Goal: Task Accomplishment & Management: Use online tool/utility

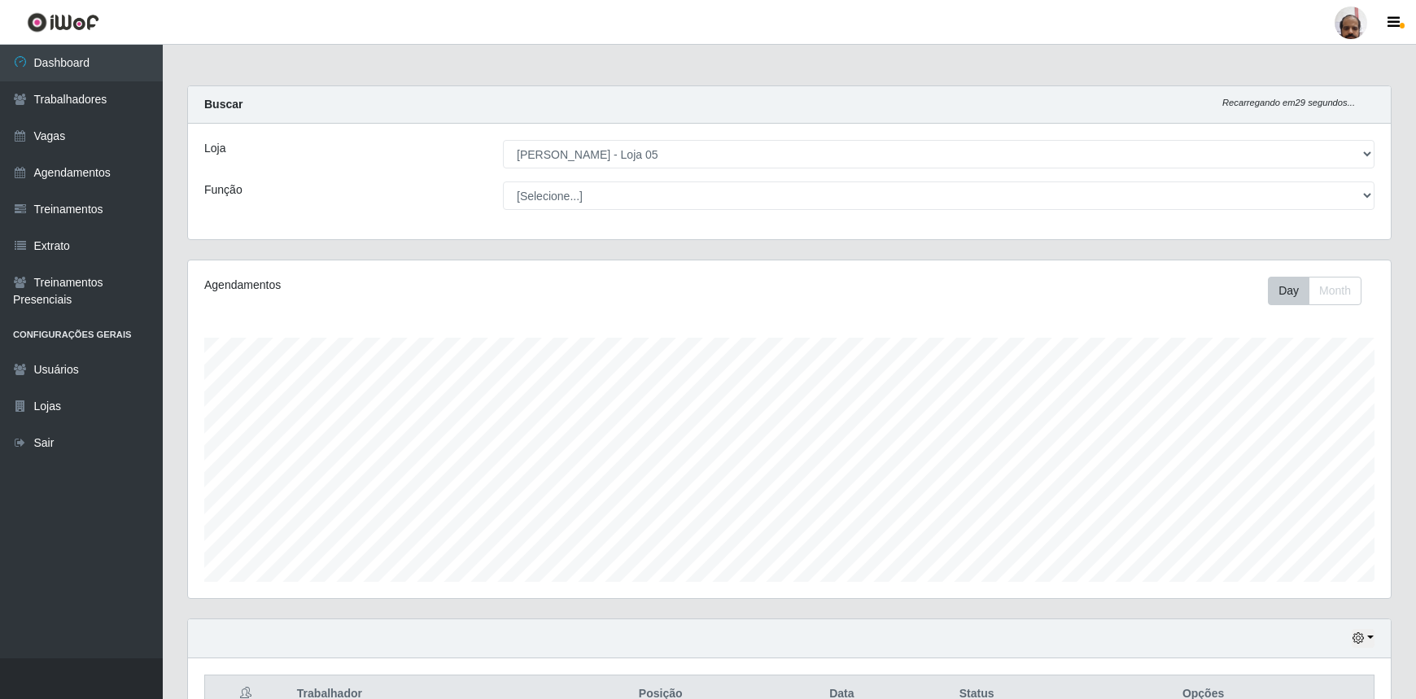
select select "252"
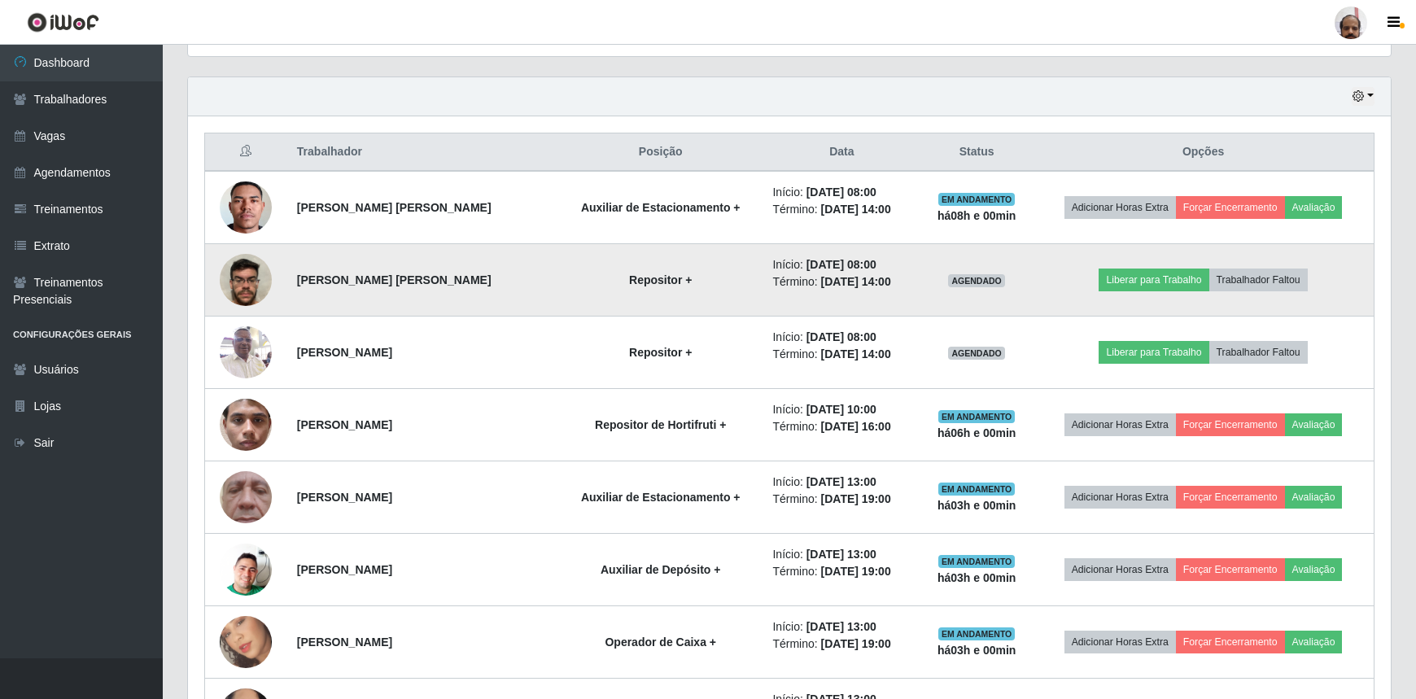
scroll to position [338, 1202]
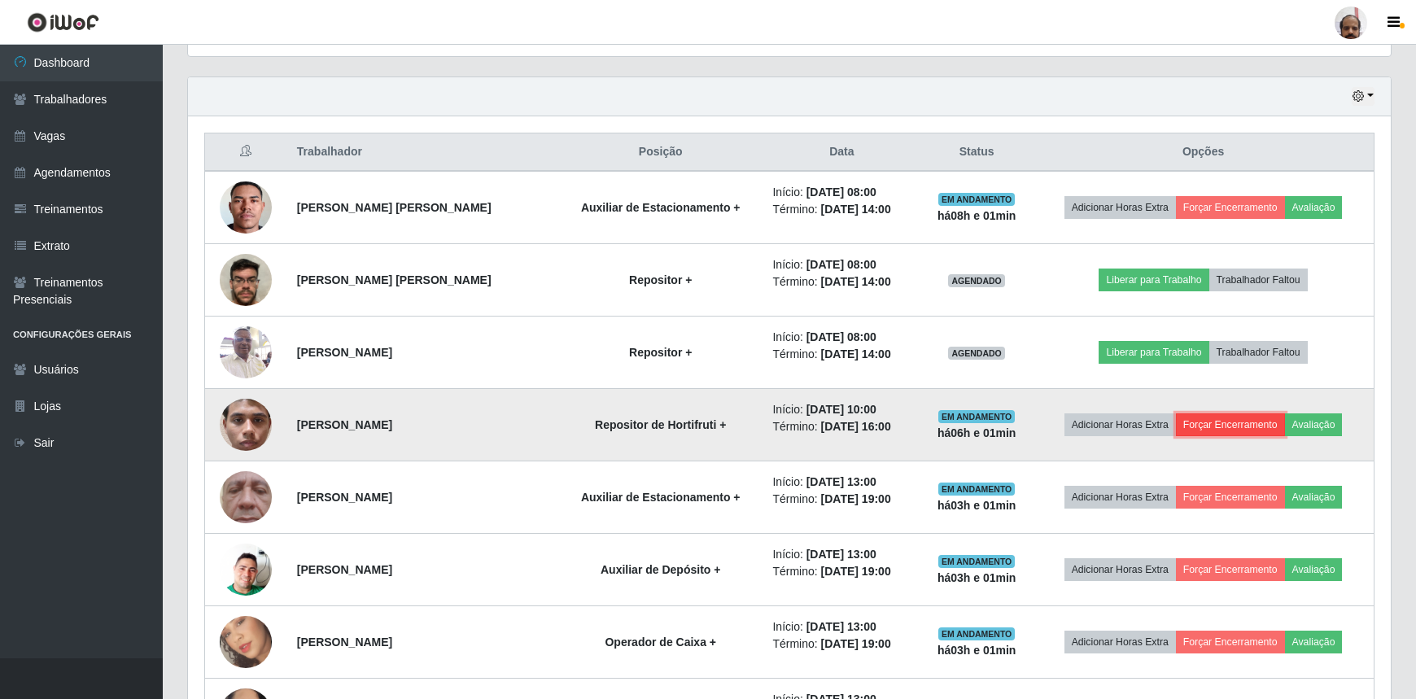
click at [1226, 417] on button "Forçar Encerramento" at bounding box center [1230, 424] width 109 height 23
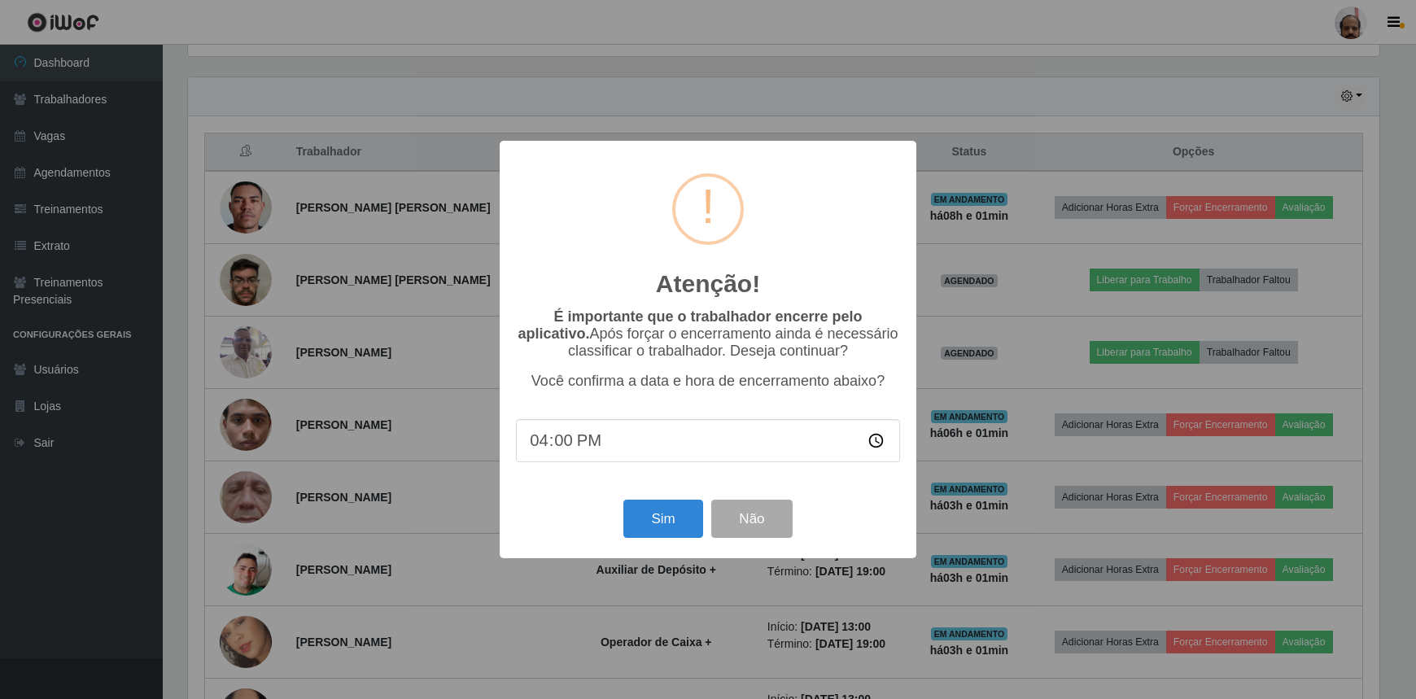
scroll to position [338, 1195]
click at [667, 532] on button "Sim" at bounding box center [665, 519] width 79 height 38
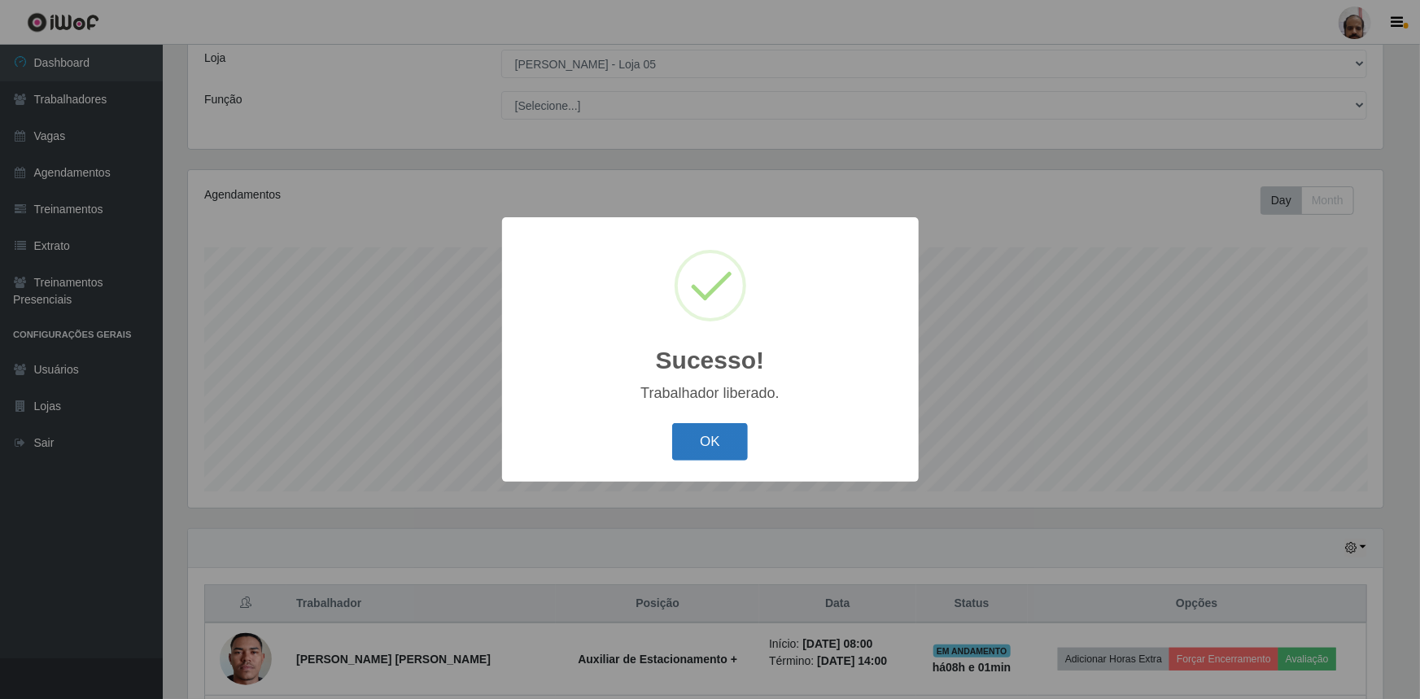
click at [719, 451] on button "OK" at bounding box center [710, 442] width 76 height 38
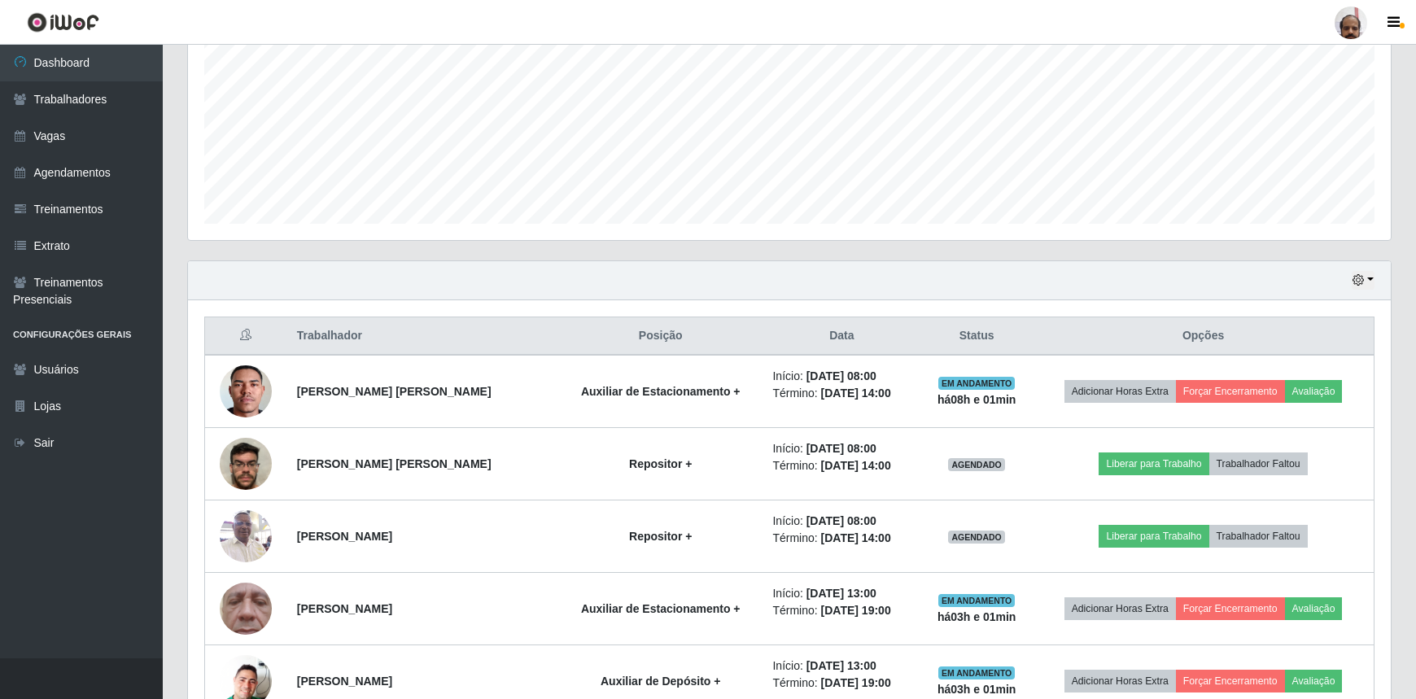
scroll to position [460, 0]
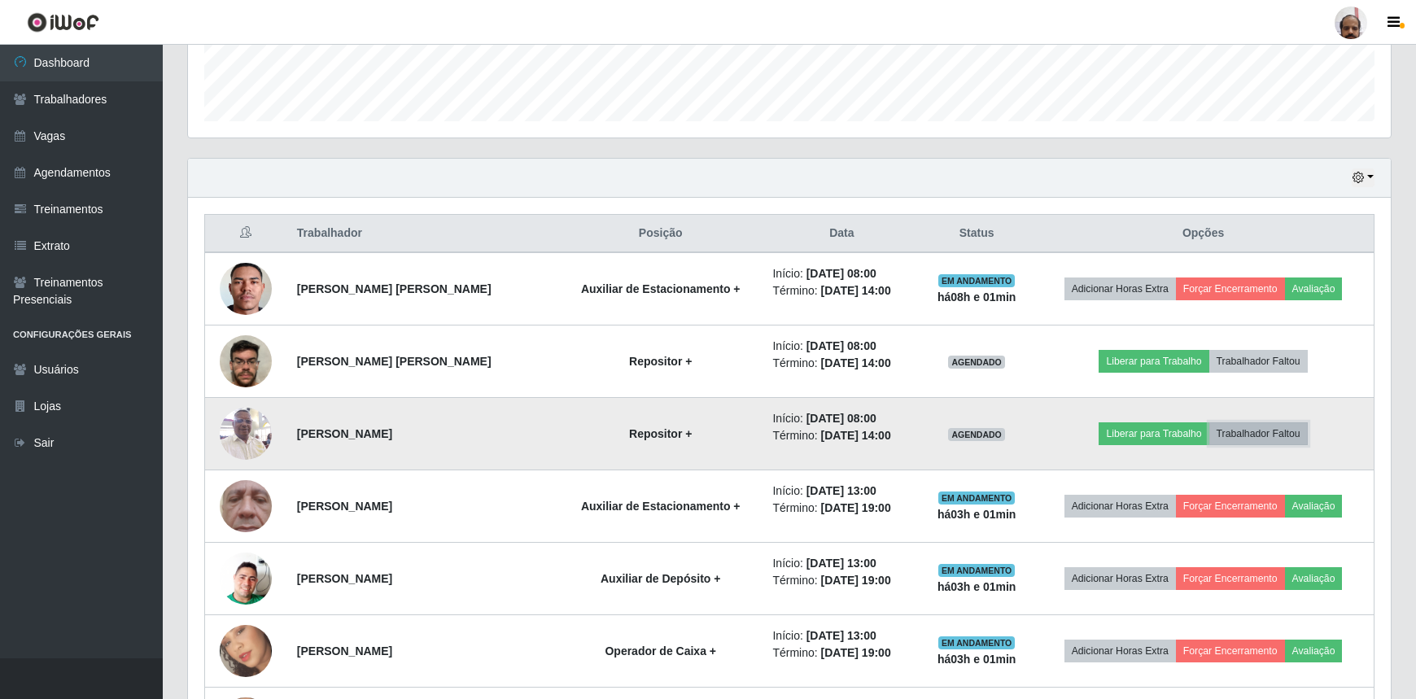
click at [1269, 432] on button "Trabalhador Faltou" at bounding box center [1258, 433] width 98 height 23
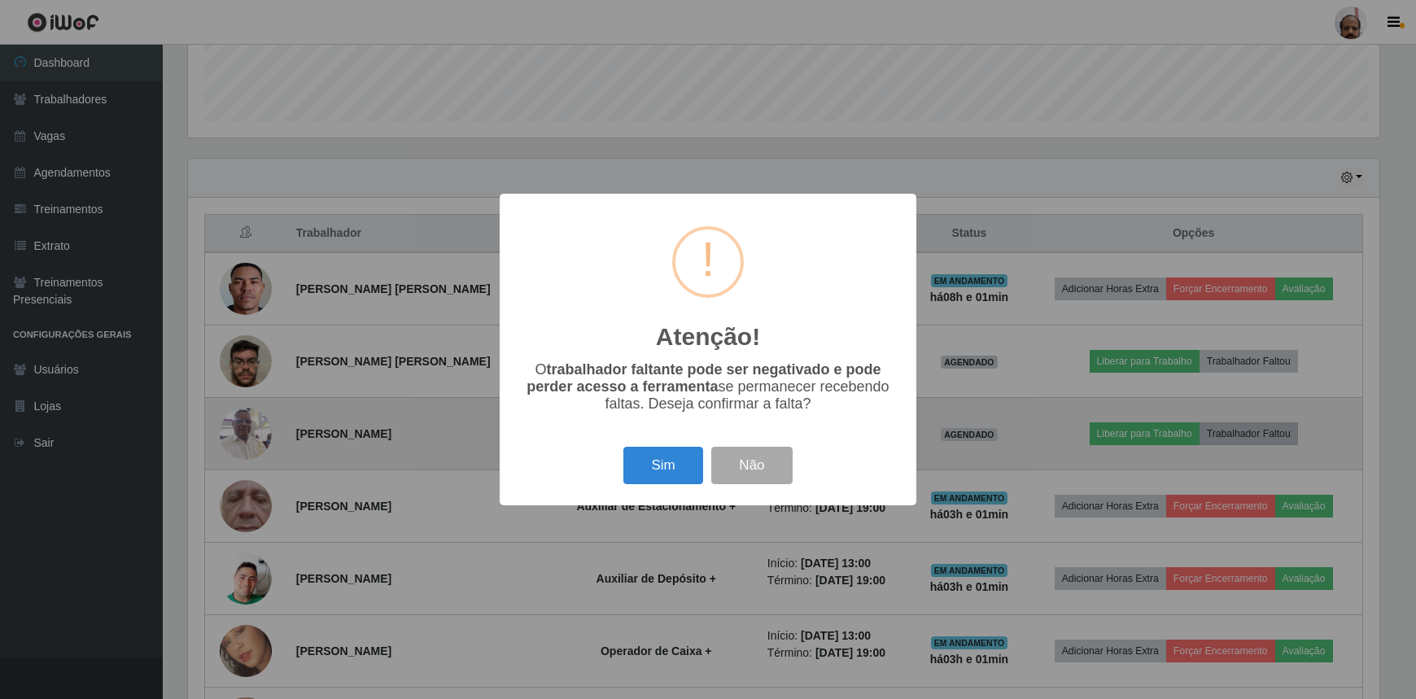
scroll to position [338, 1195]
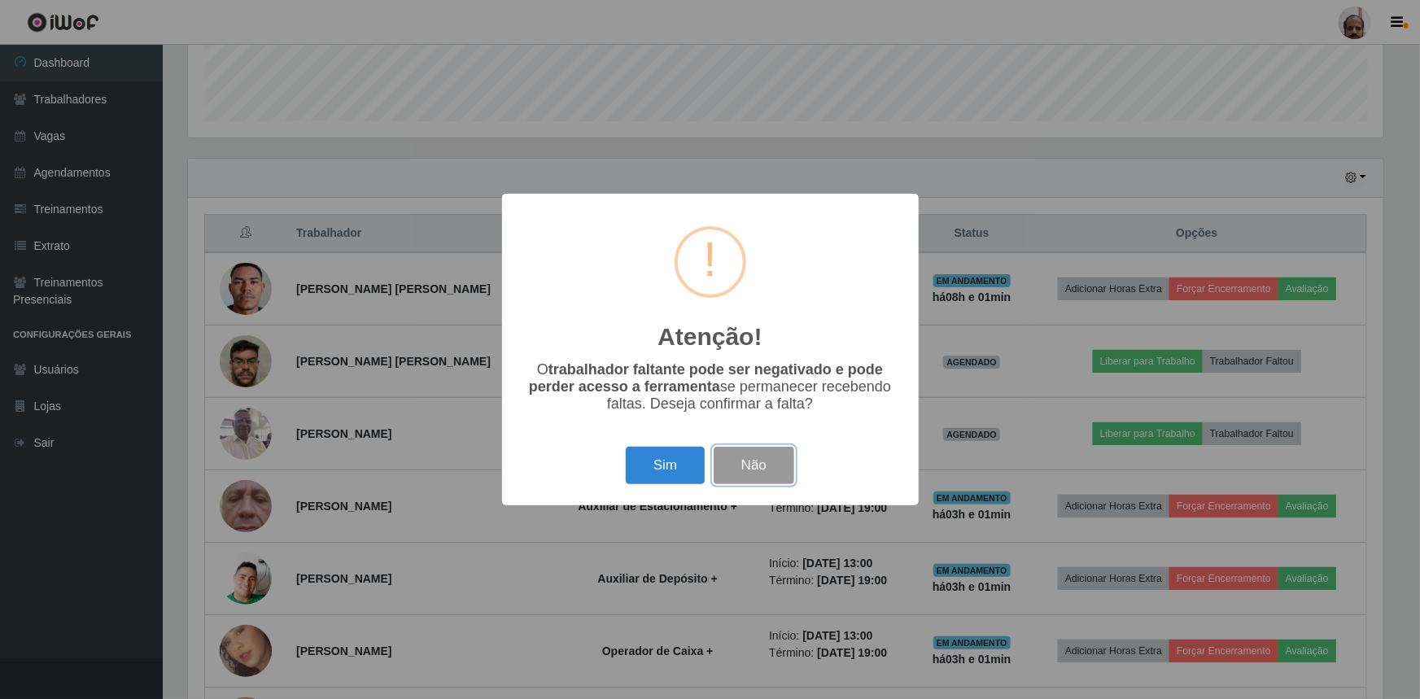
click at [772, 470] on button "Não" at bounding box center [753, 466] width 81 height 38
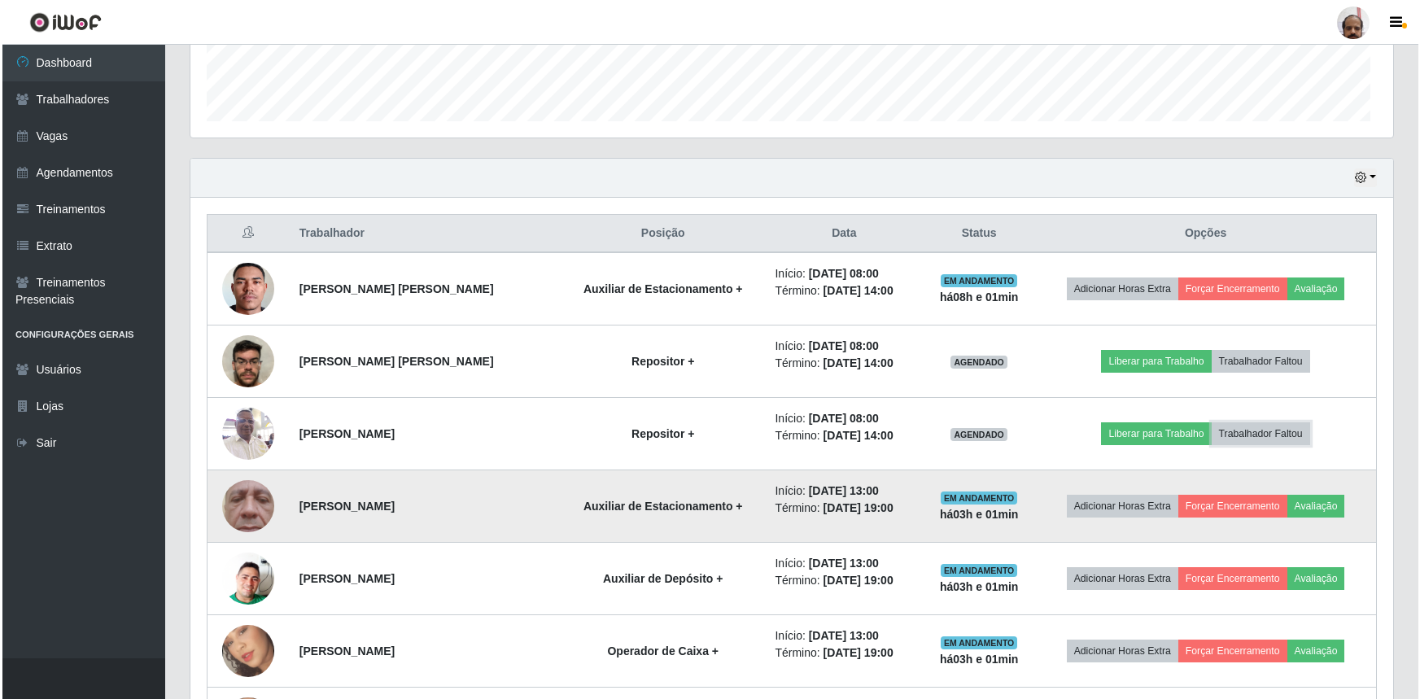
scroll to position [338, 1202]
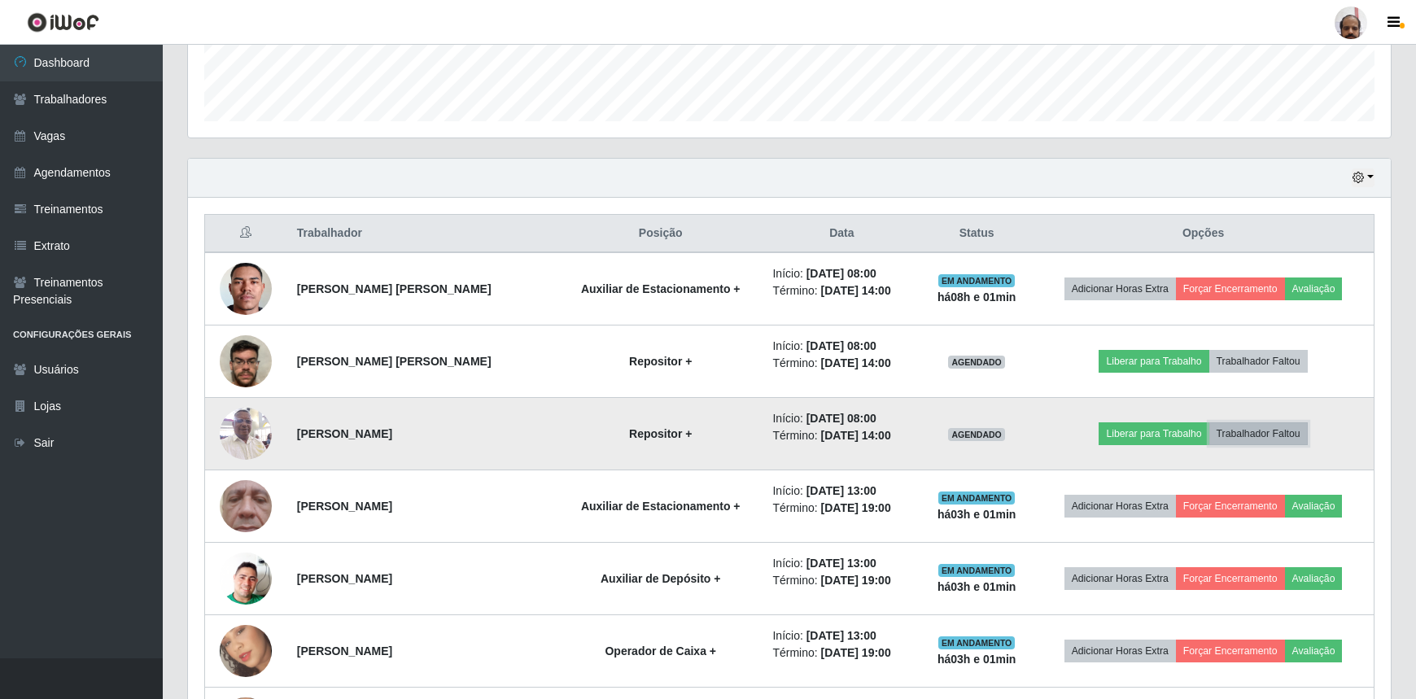
click at [1240, 441] on button "Trabalhador Faltou" at bounding box center [1258, 433] width 98 height 23
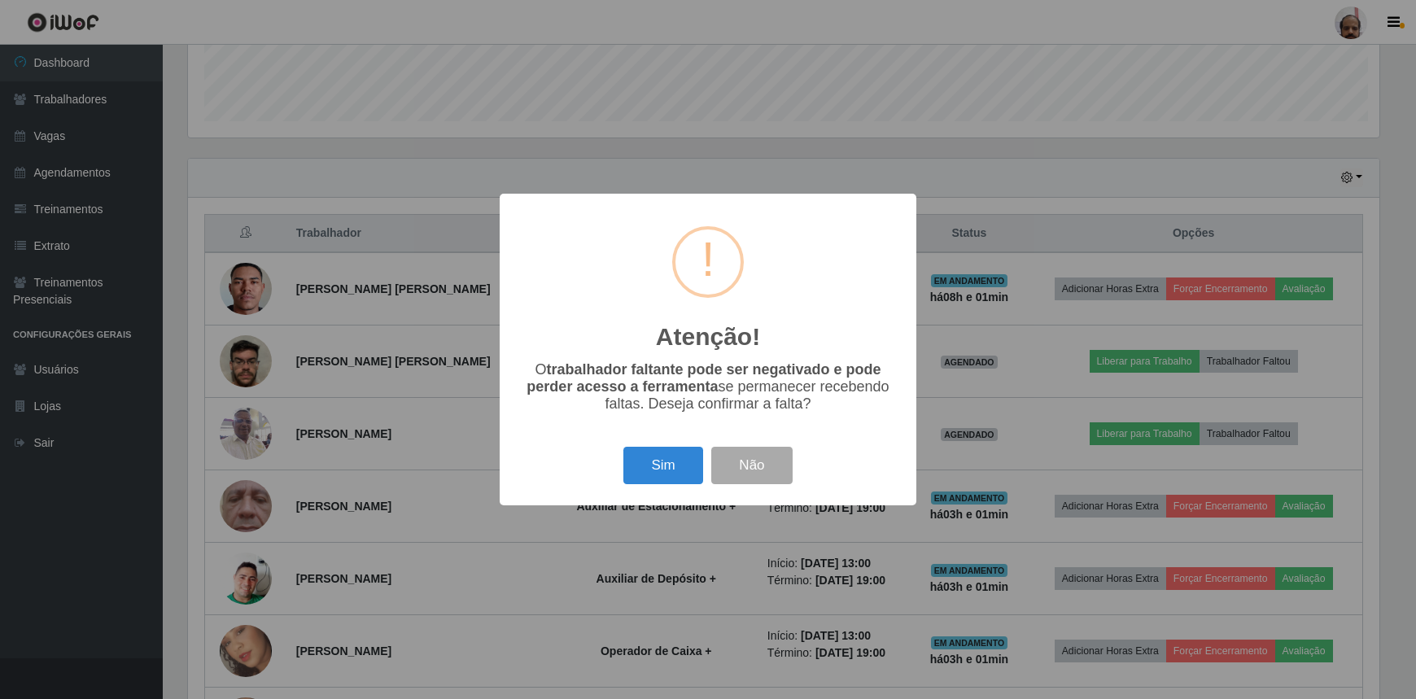
scroll to position [338, 1195]
click at [658, 474] on button "Sim" at bounding box center [665, 466] width 79 height 38
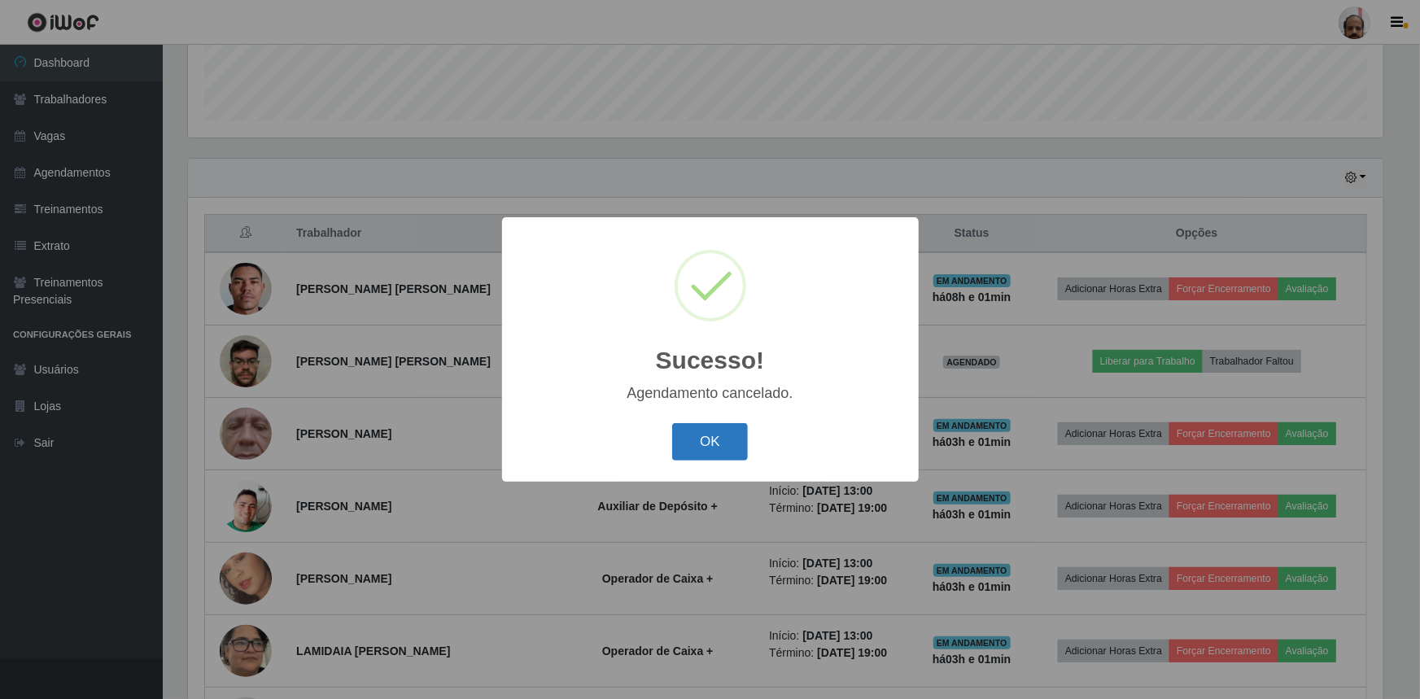
click at [729, 459] on button "OK" at bounding box center [710, 442] width 76 height 38
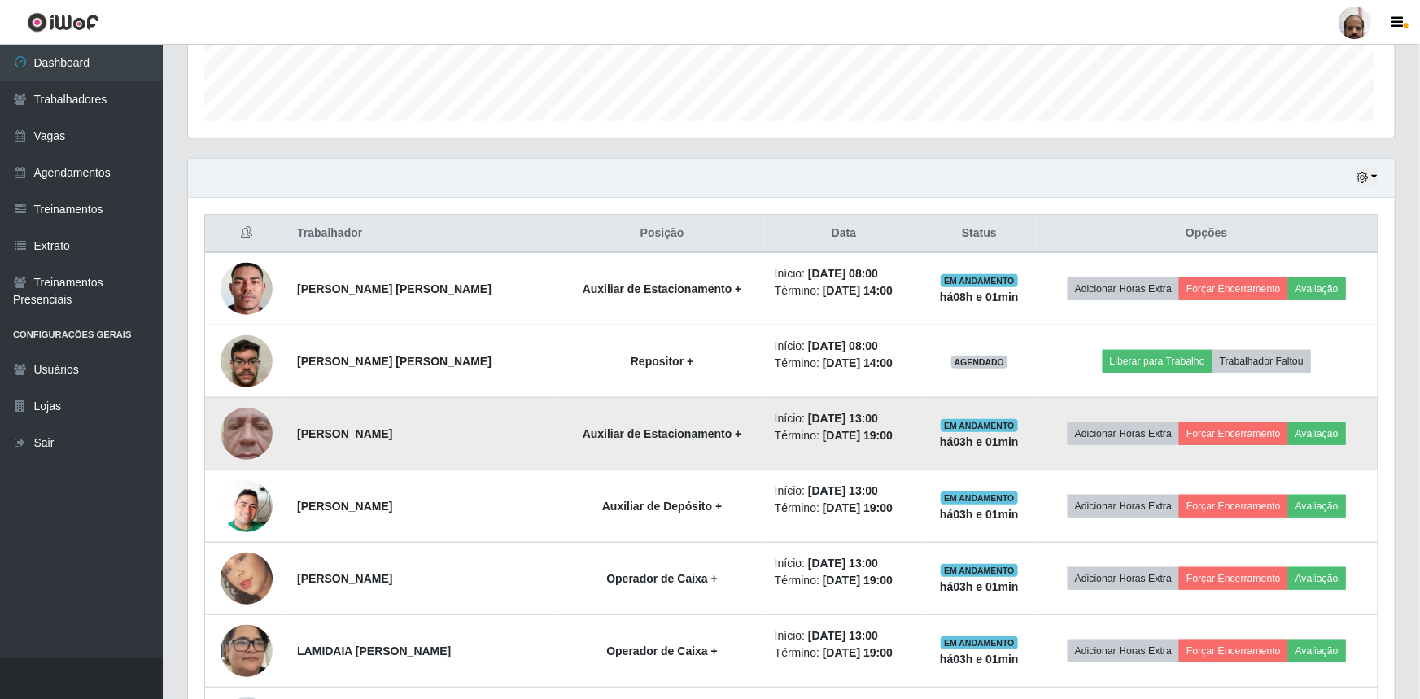
scroll to position [338, 1202]
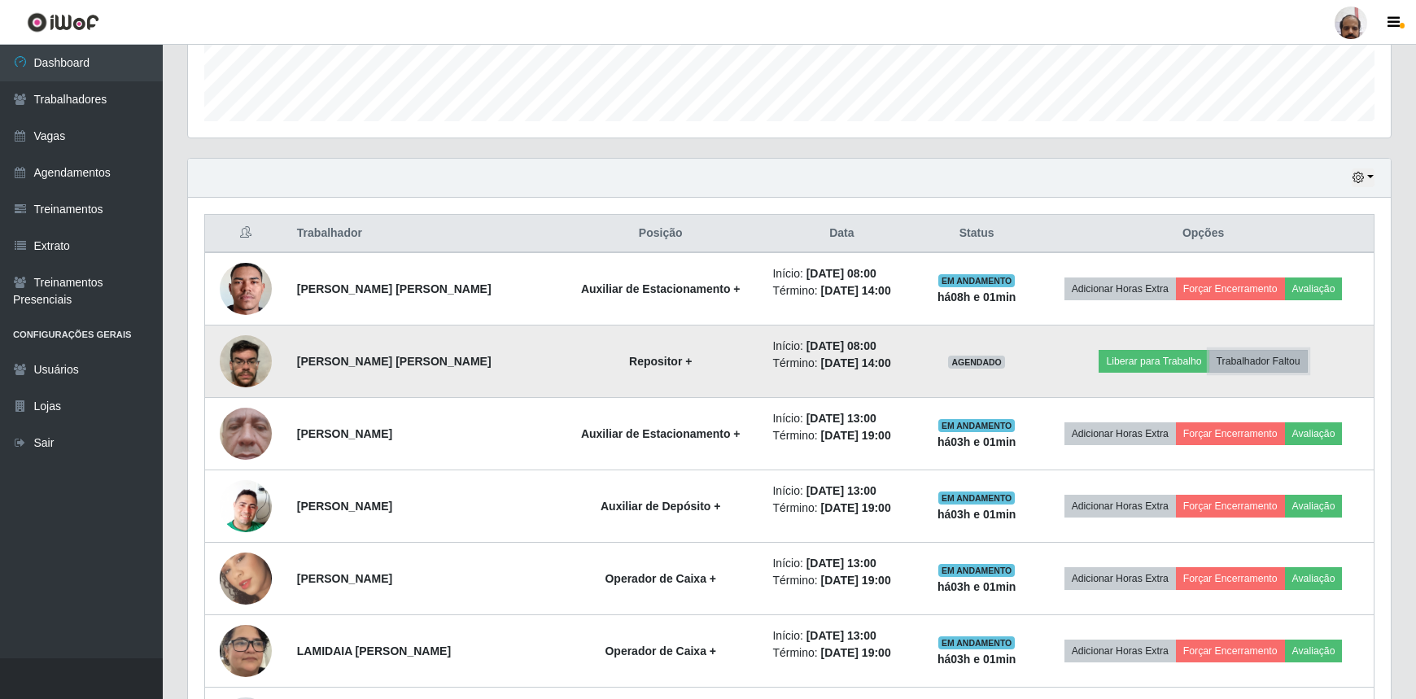
click at [1259, 355] on button "Trabalhador Faltou" at bounding box center [1258, 361] width 98 height 23
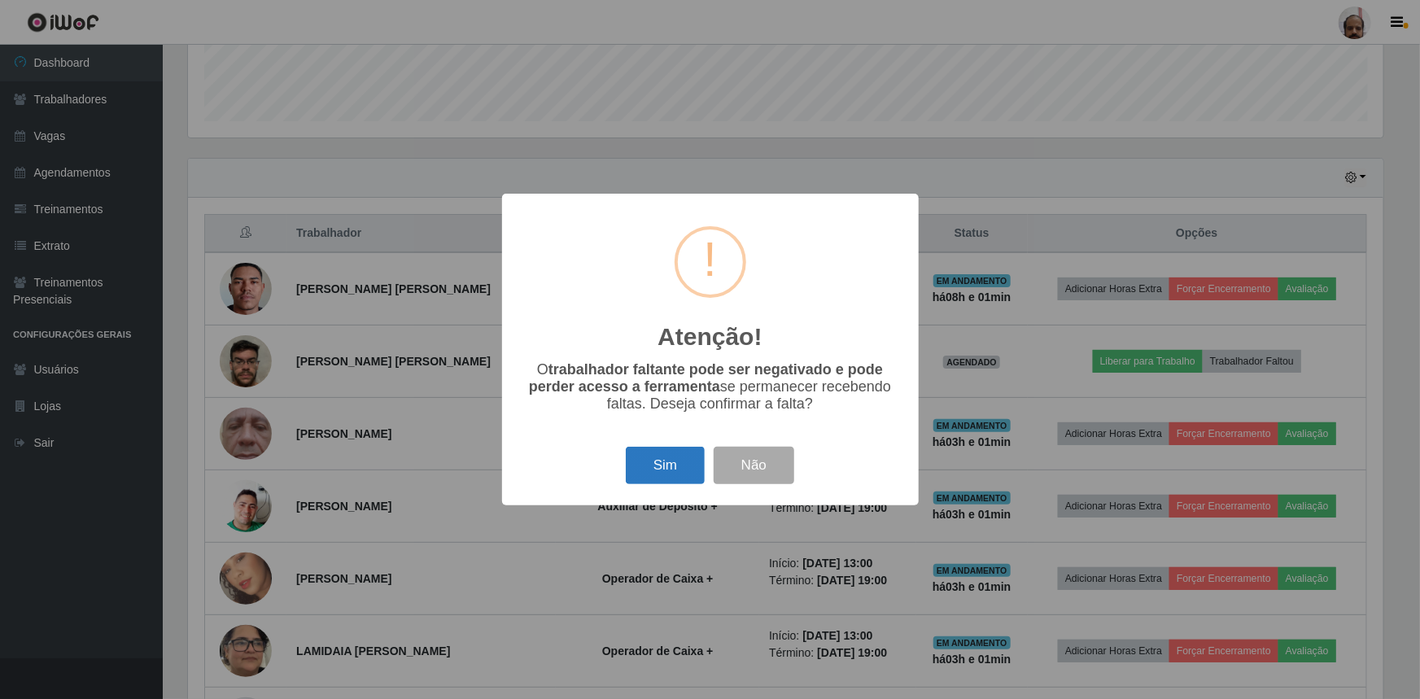
click at [679, 462] on button "Sim" at bounding box center [665, 466] width 79 height 38
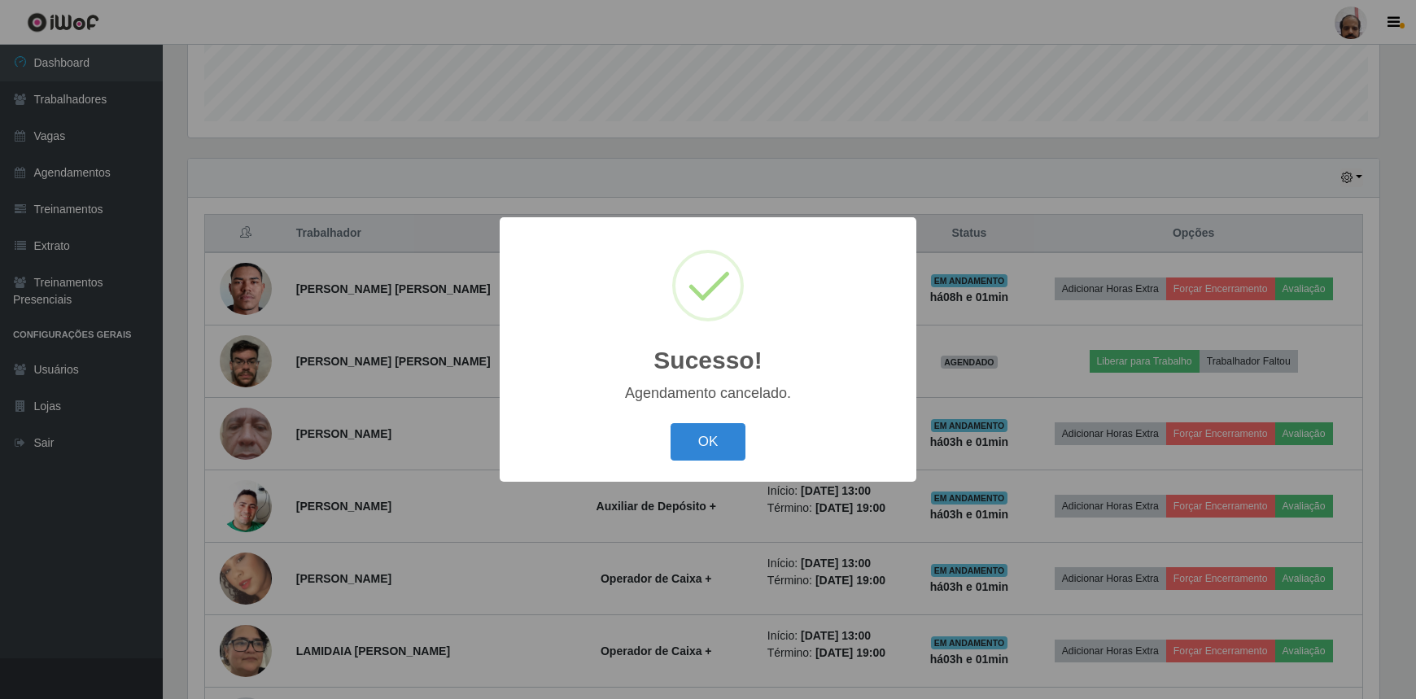
scroll to position [0, 0]
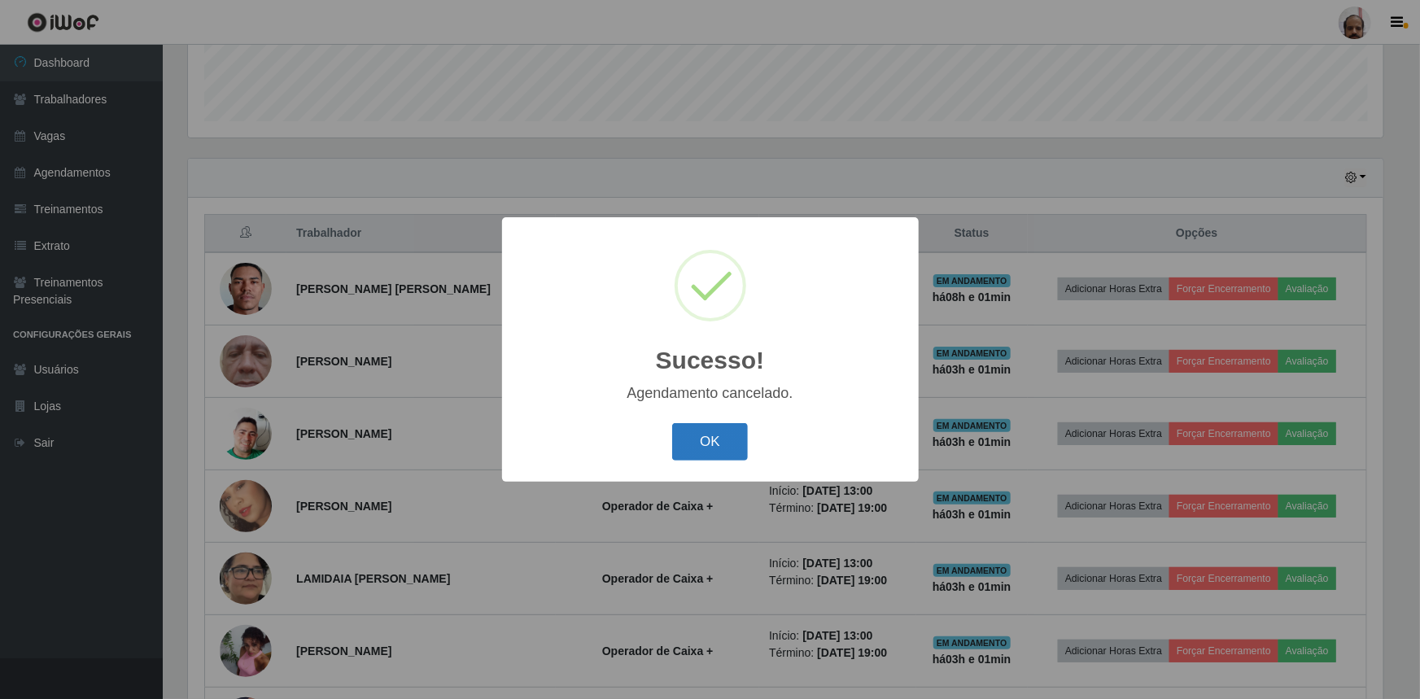
click at [740, 430] on button "OK" at bounding box center [710, 442] width 76 height 38
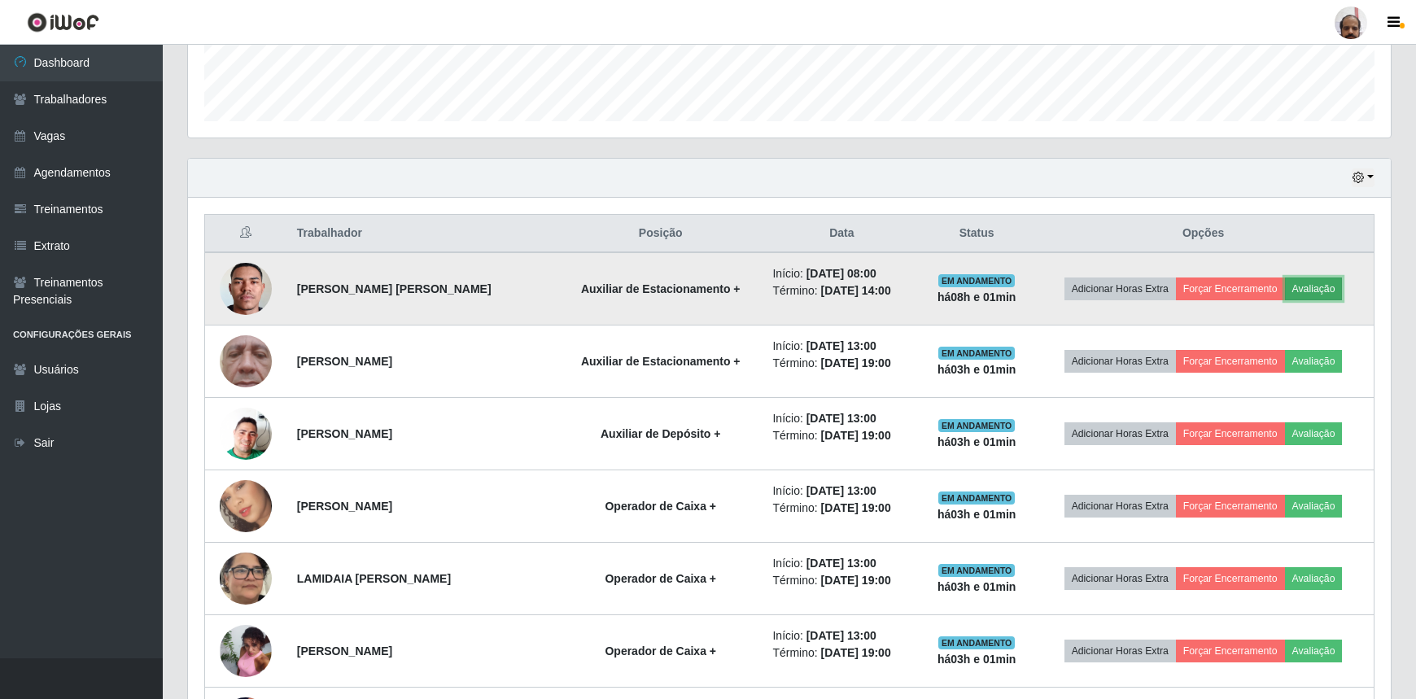
click at [1315, 293] on button "Avaliação" at bounding box center [1314, 288] width 58 height 23
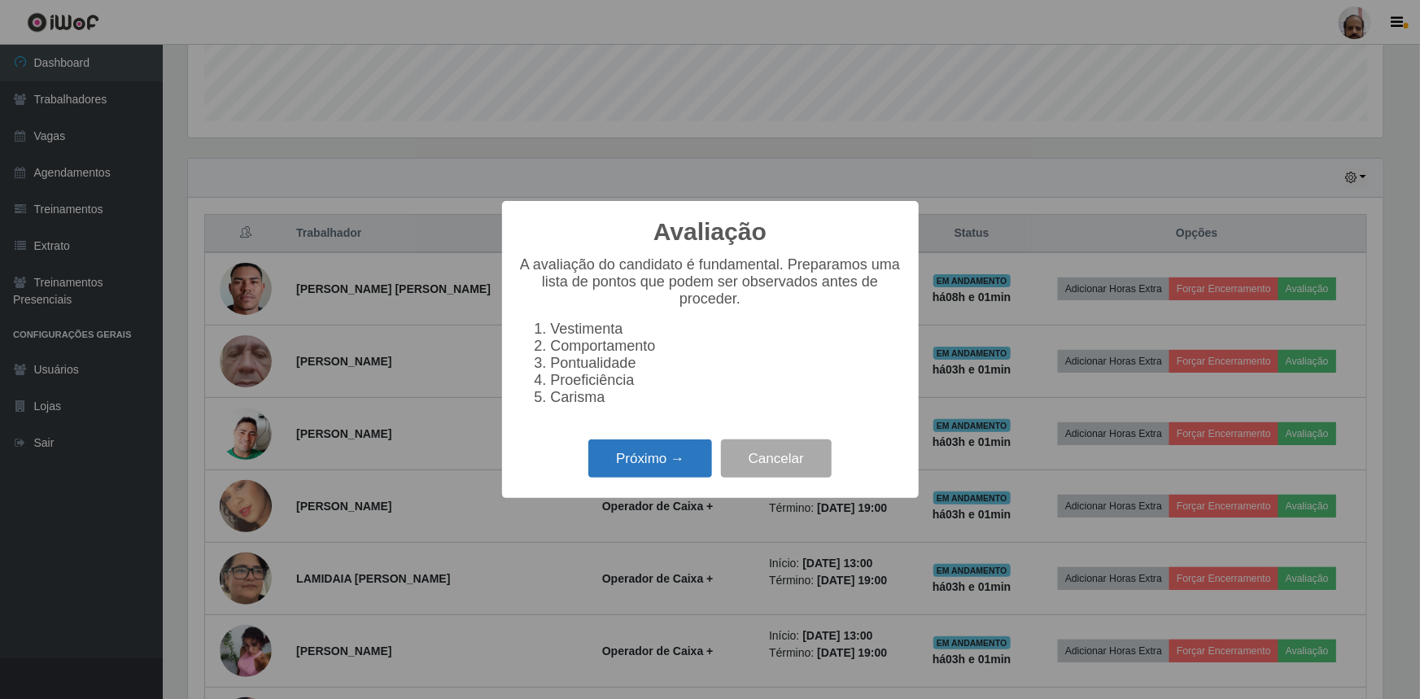
click at [660, 474] on button "Próximo →" at bounding box center [650, 458] width 124 height 38
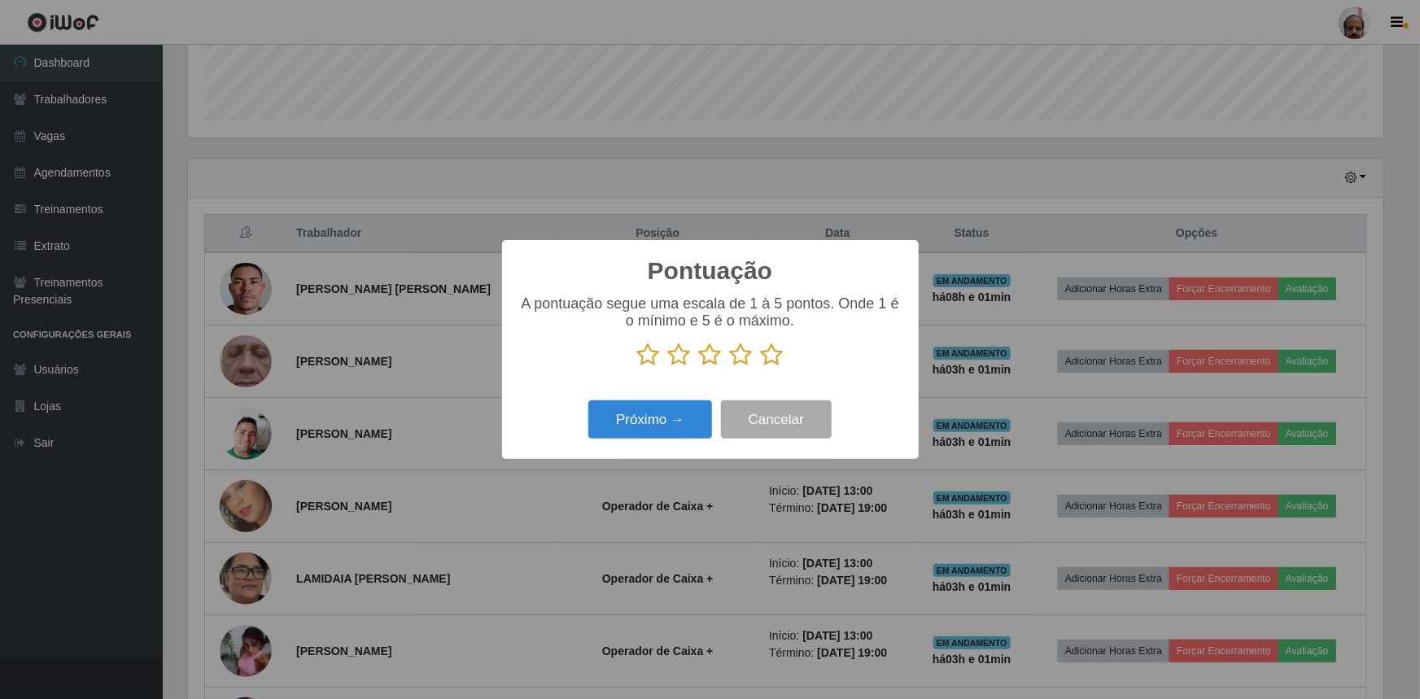
click at [709, 359] on icon at bounding box center [710, 355] width 23 height 24
click at [699, 367] on input "radio" at bounding box center [699, 367] width 0 height 0
click at [657, 431] on button "Próximo →" at bounding box center [650, 419] width 124 height 38
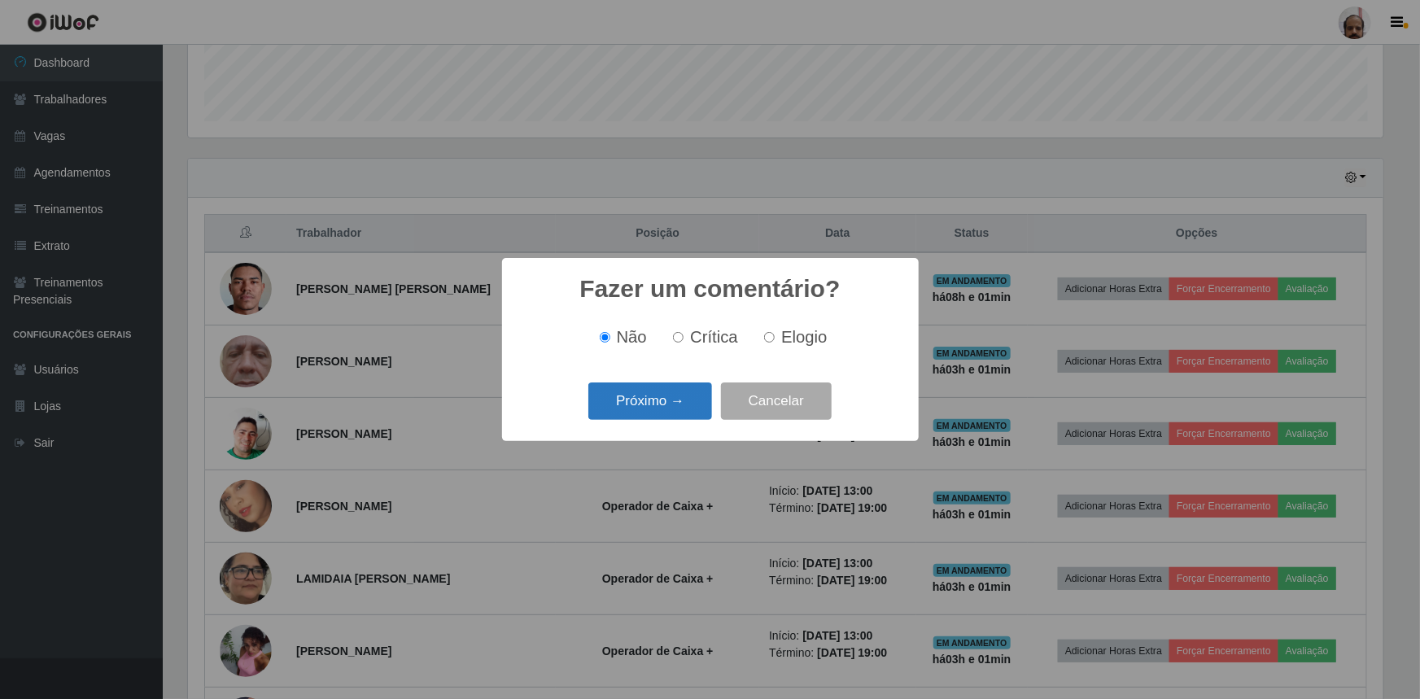
click at [637, 405] on button "Próximo →" at bounding box center [650, 401] width 124 height 38
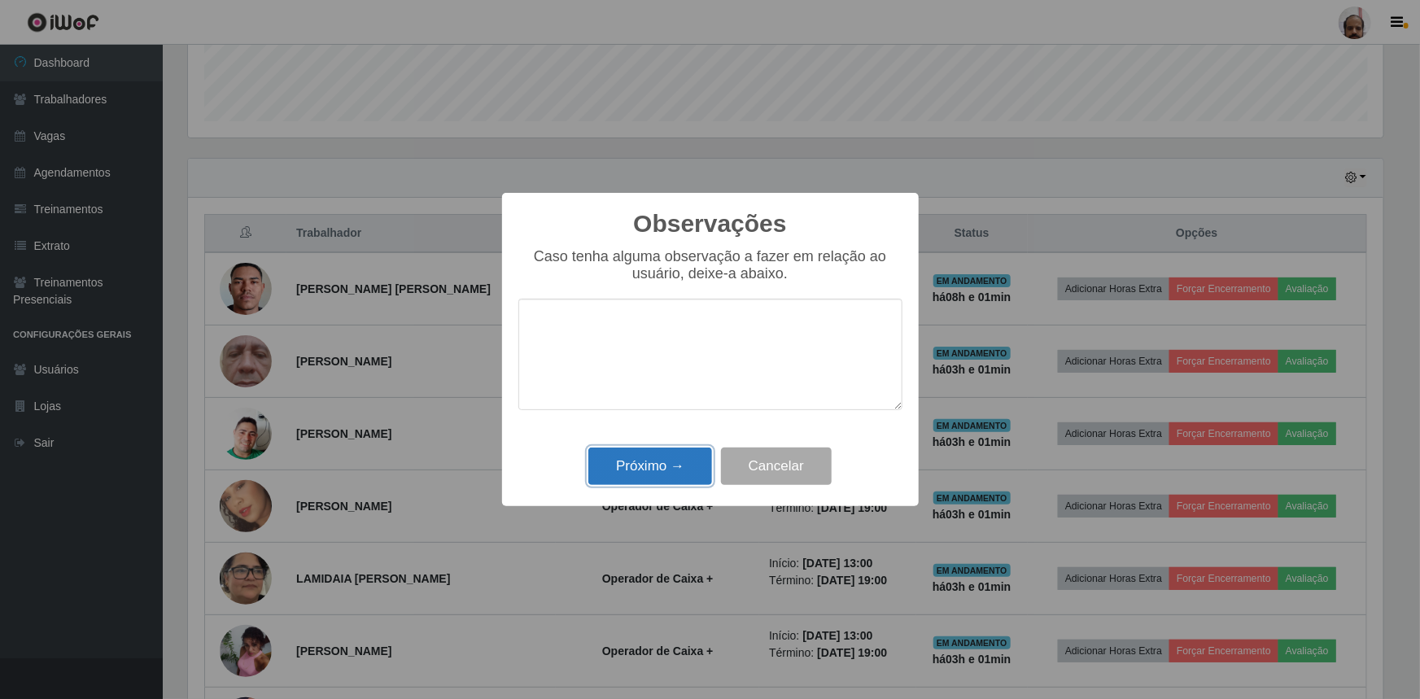
click at [654, 473] on button "Próximo →" at bounding box center [650, 466] width 124 height 38
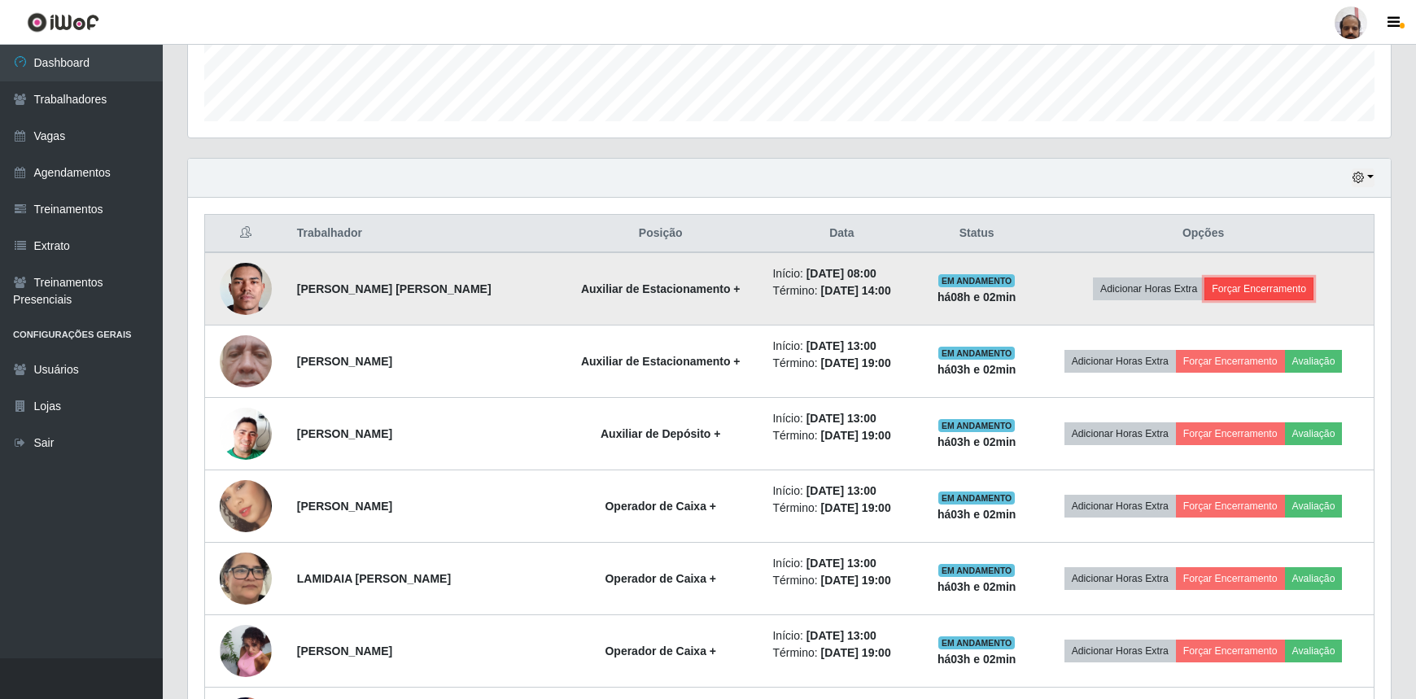
click at [1228, 293] on button "Forçar Encerramento" at bounding box center [1258, 288] width 109 height 23
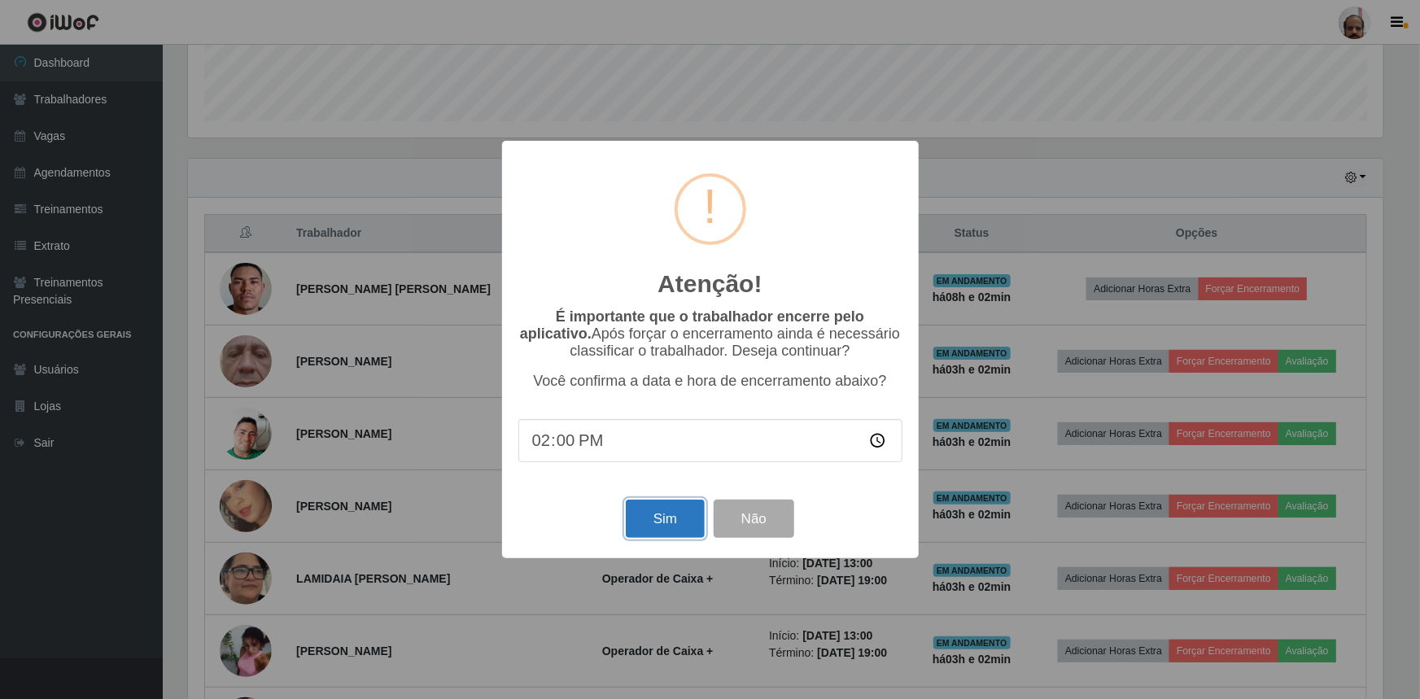
click at [637, 531] on button "Sim" at bounding box center [665, 519] width 79 height 38
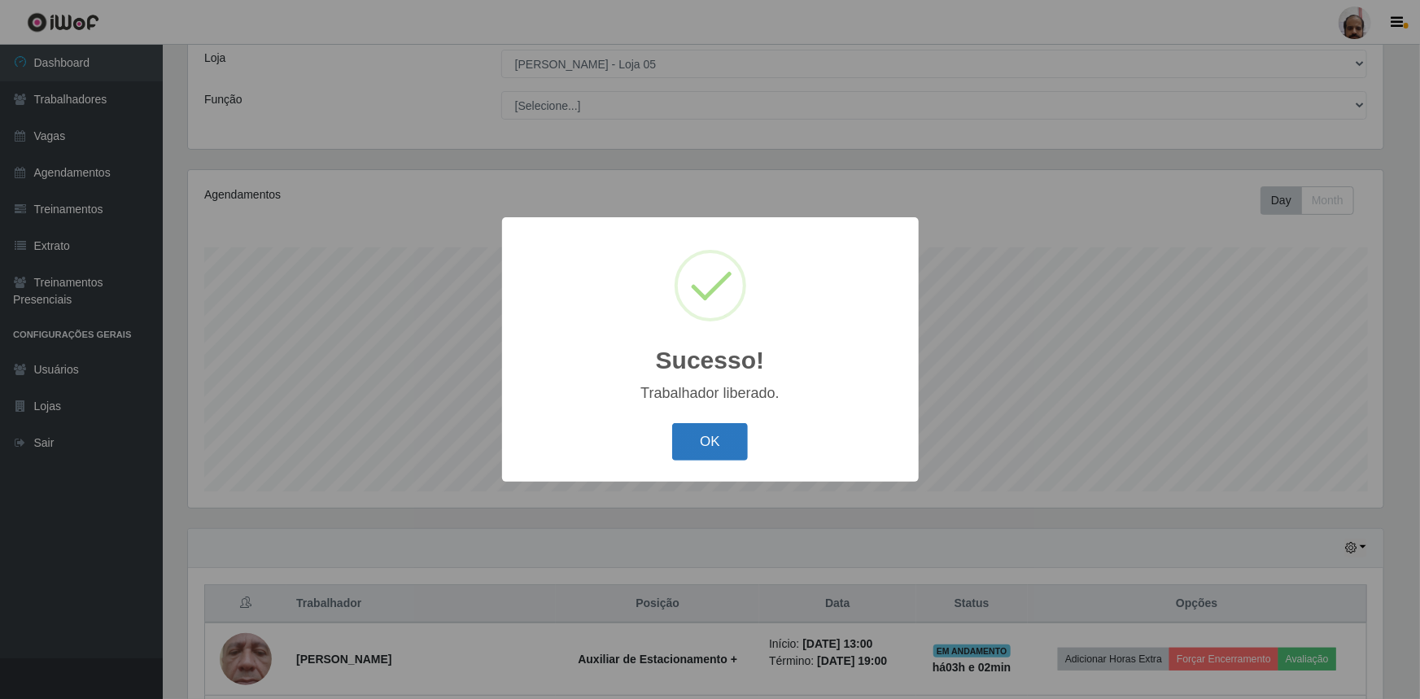
click at [682, 438] on button "OK" at bounding box center [710, 442] width 76 height 38
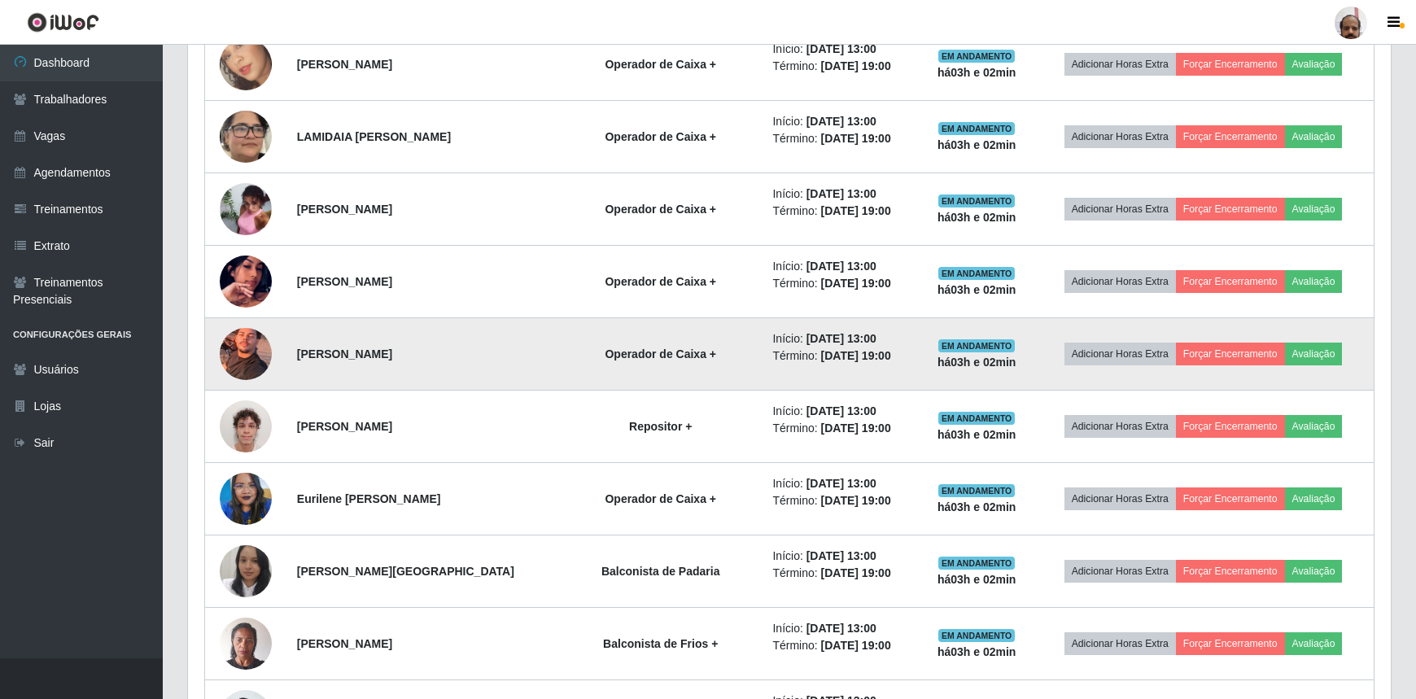
click at [257, 360] on img at bounding box center [246, 353] width 52 height 69
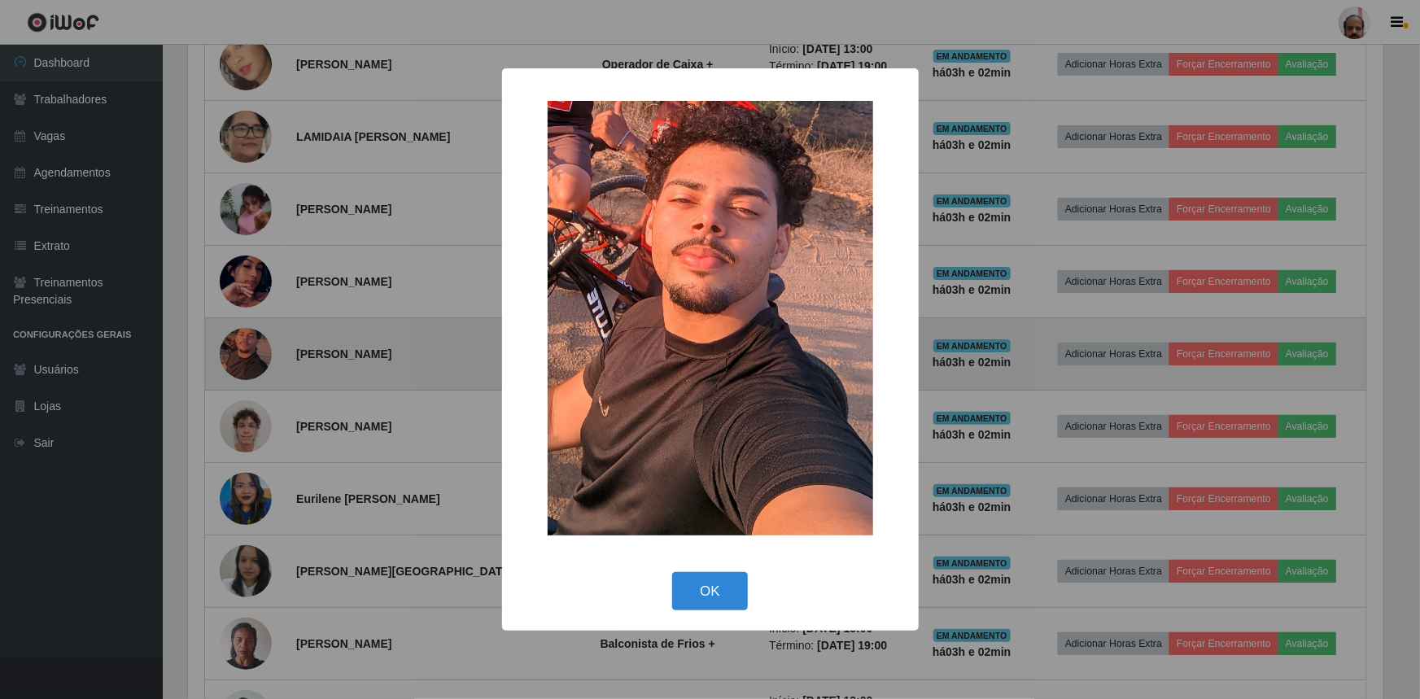
click at [257, 360] on div "× OK Cancel" at bounding box center [710, 349] width 1420 height 699
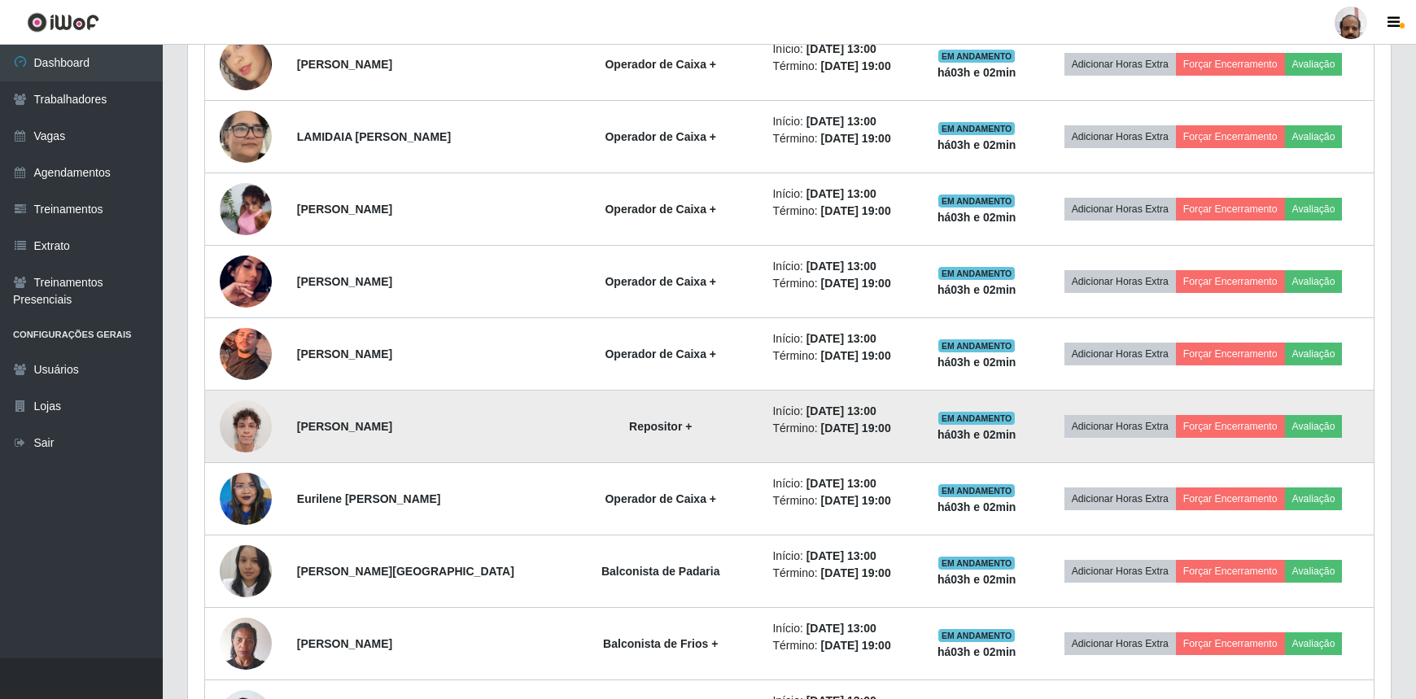
click at [242, 431] on img at bounding box center [246, 425] width 52 height 69
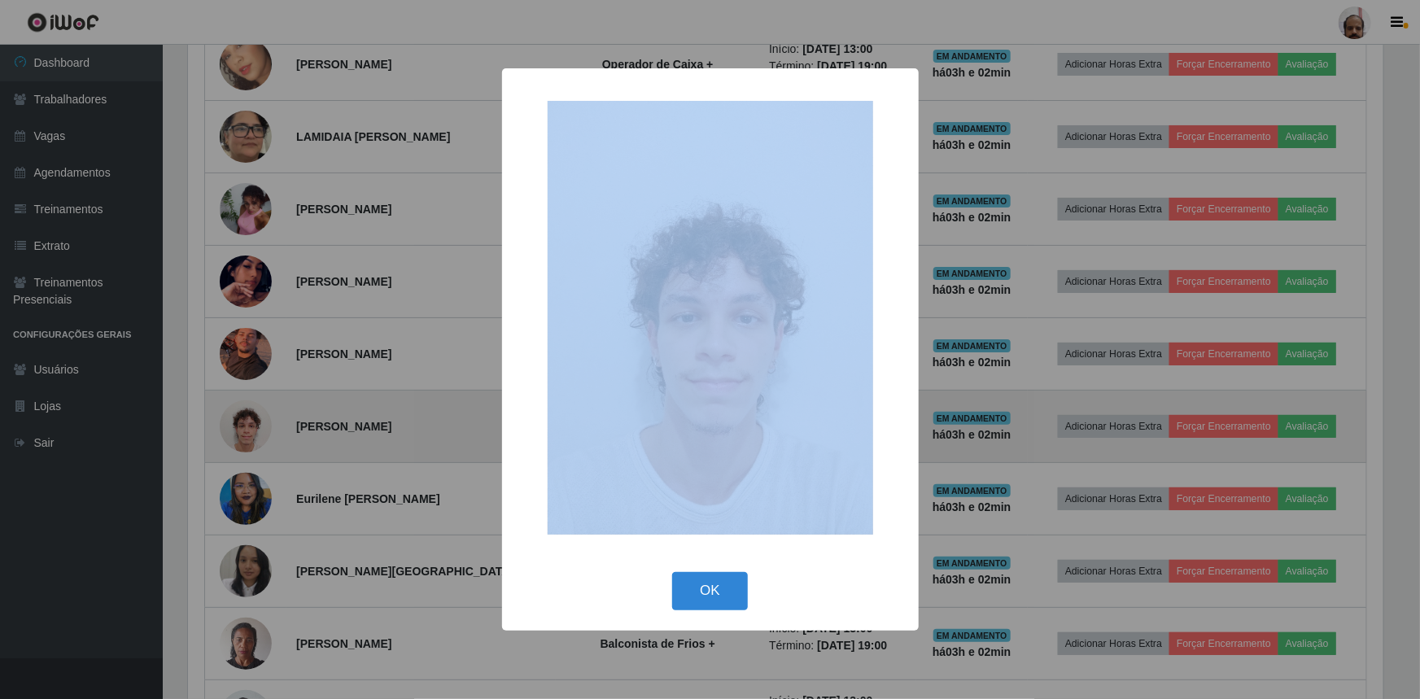
click at [244, 432] on div "× OK Cancel" at bounding box center [710, 349] width 1420 height 699
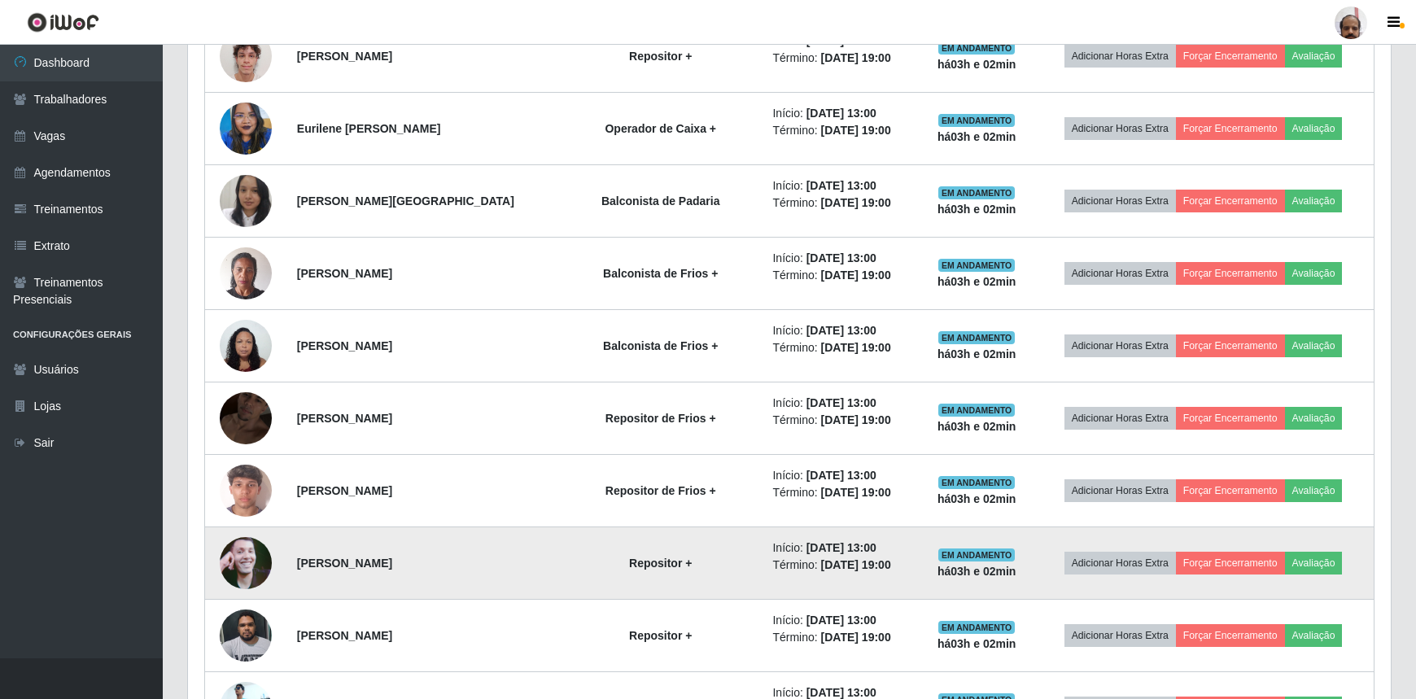
click at [262, 554] on img at bounding box center [246, 563] width 52 height 93
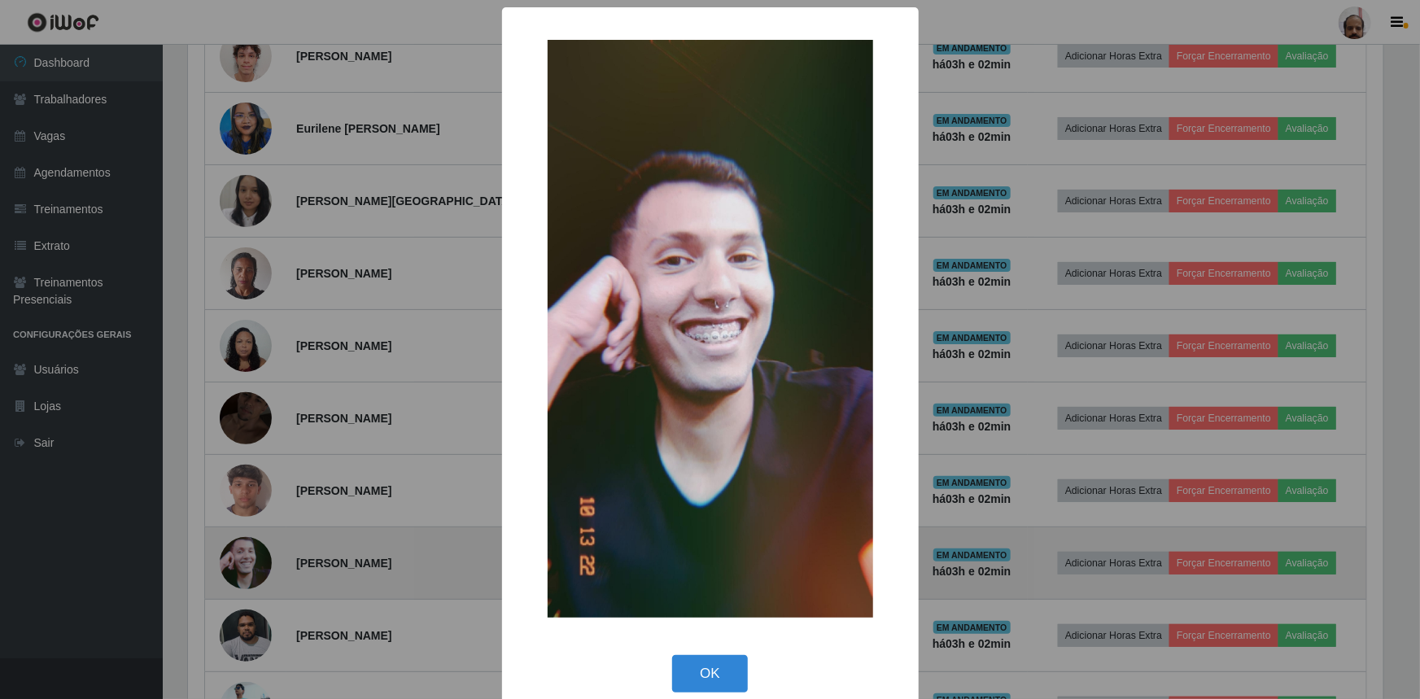
click at [262, 554] on div "× OK Cancel" at bounding box center [710, 349] width 1420 height 699
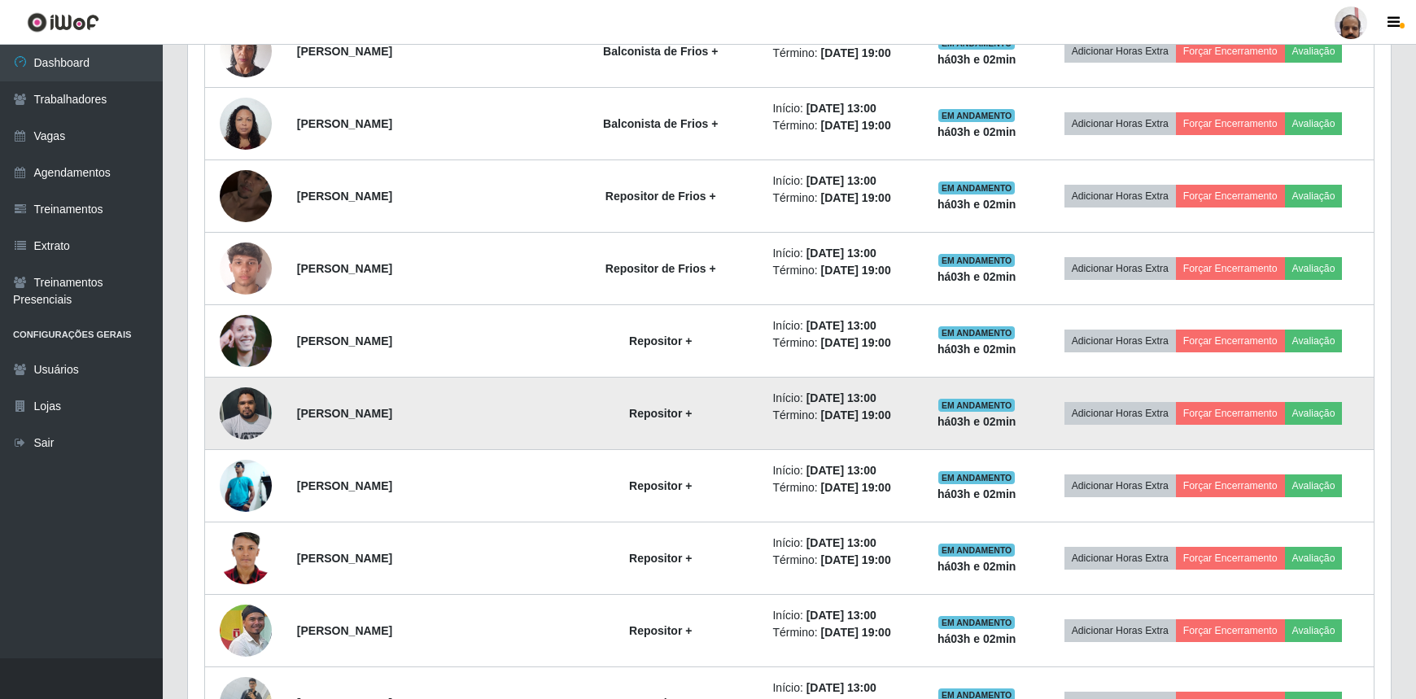
click at [248, 406] on img at bounding box center [246, 412] width 52 height 69
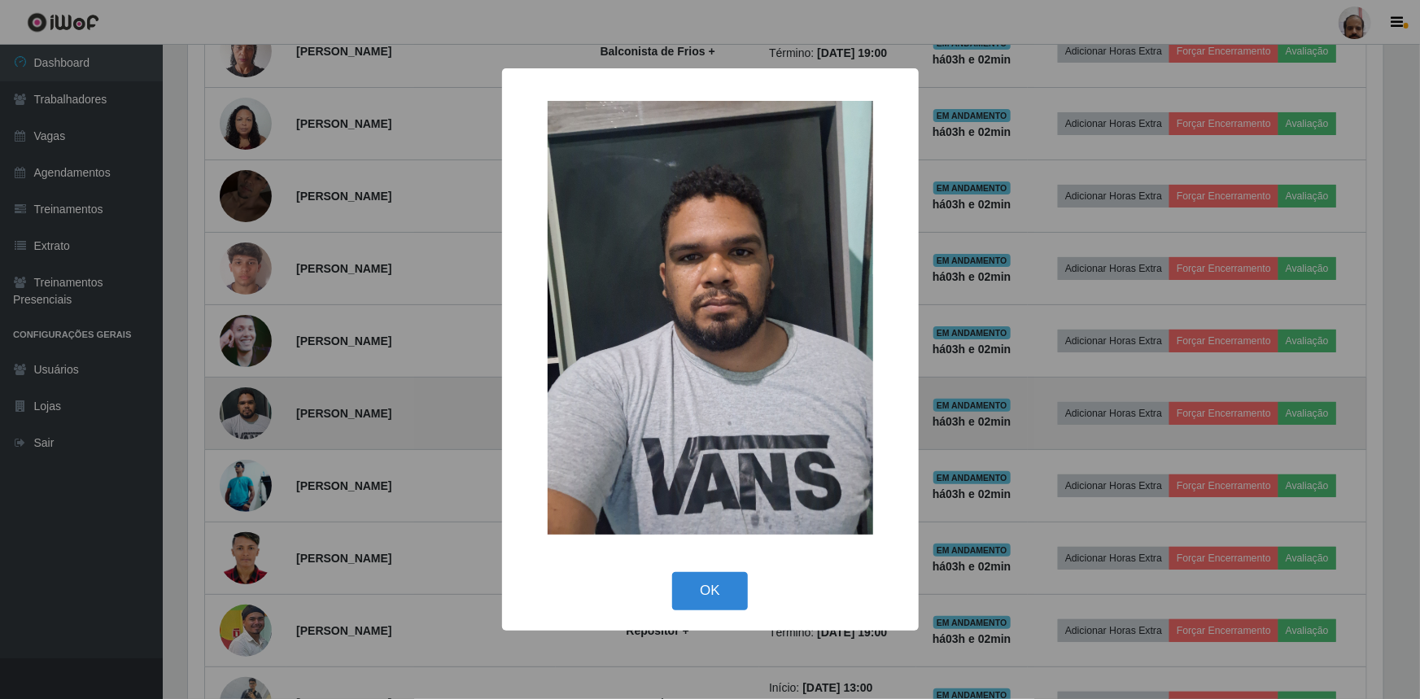
click at [248, 406] on div "× OK Cancel" at bounding box center [710, 349] width 1420 height 699
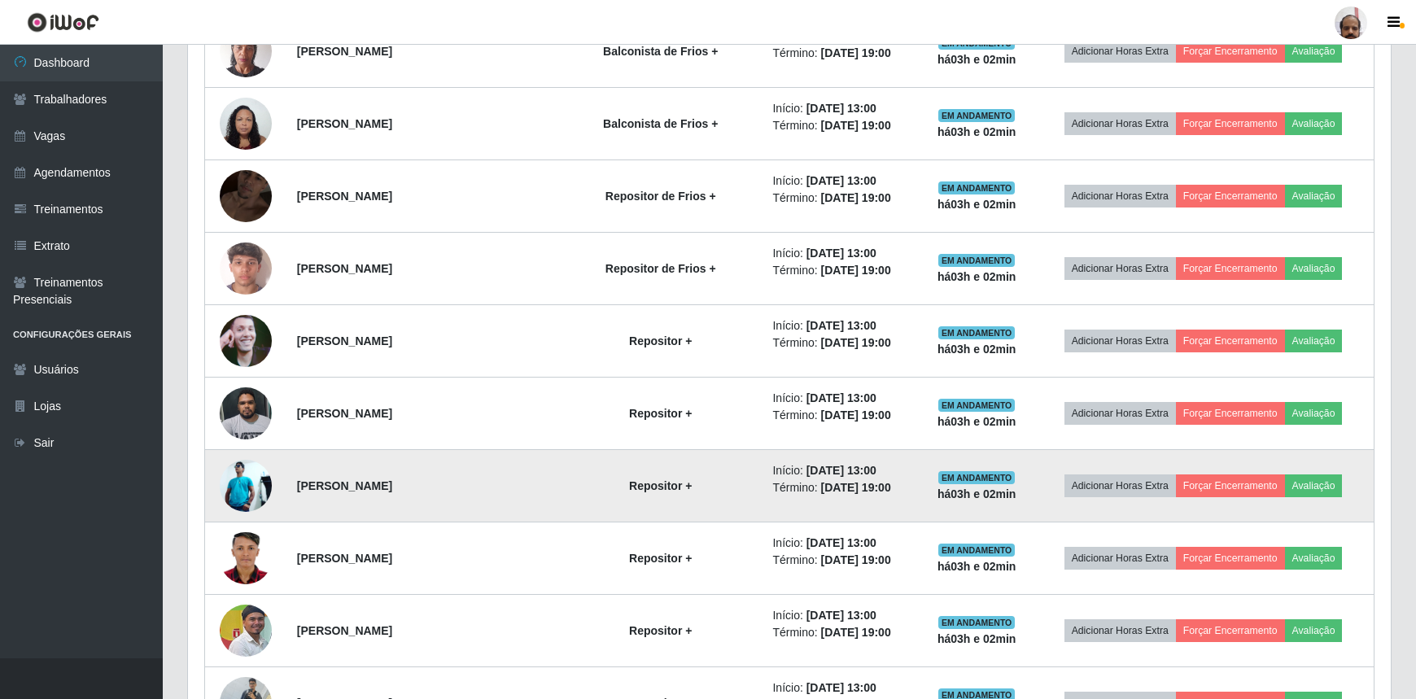
click at [252, 489] on img at bounding box center [246, 486] width 52 height 52
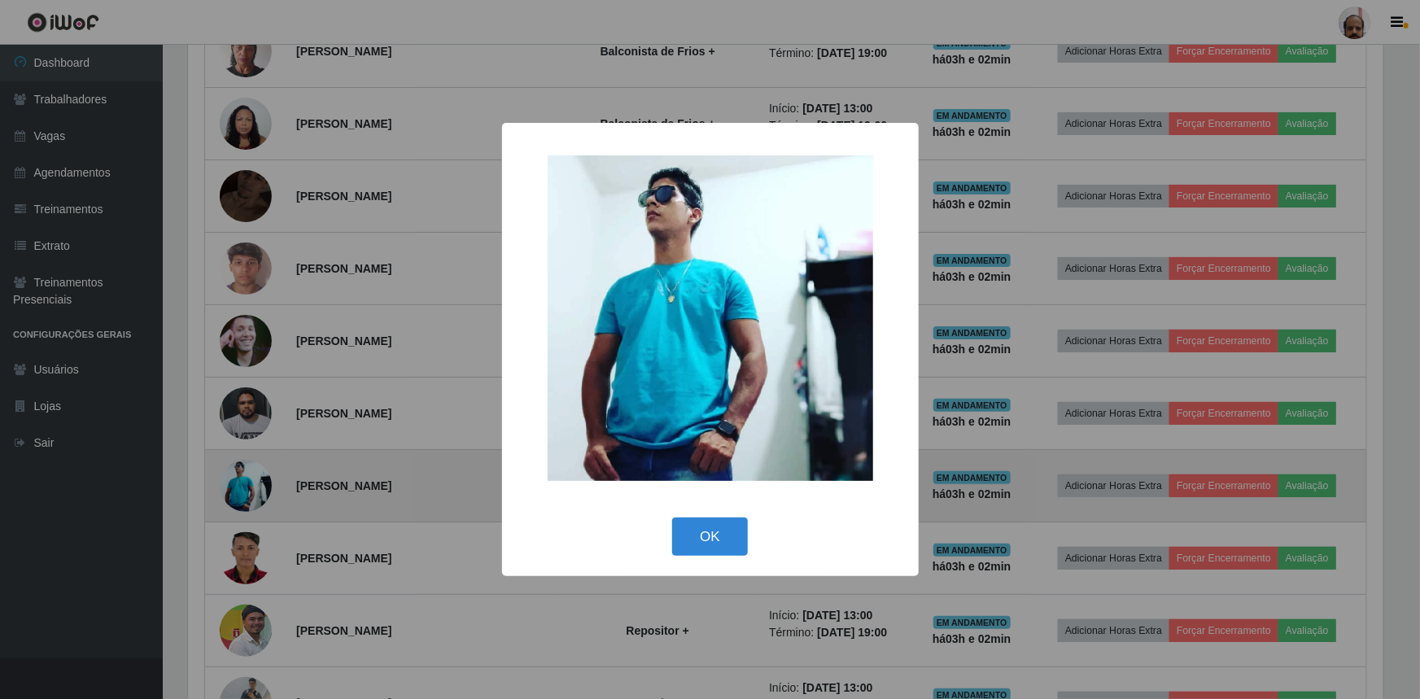
click at [252, 489] on div "× OK Cancel" at bounding box center [710, 349] width 1420 height 699
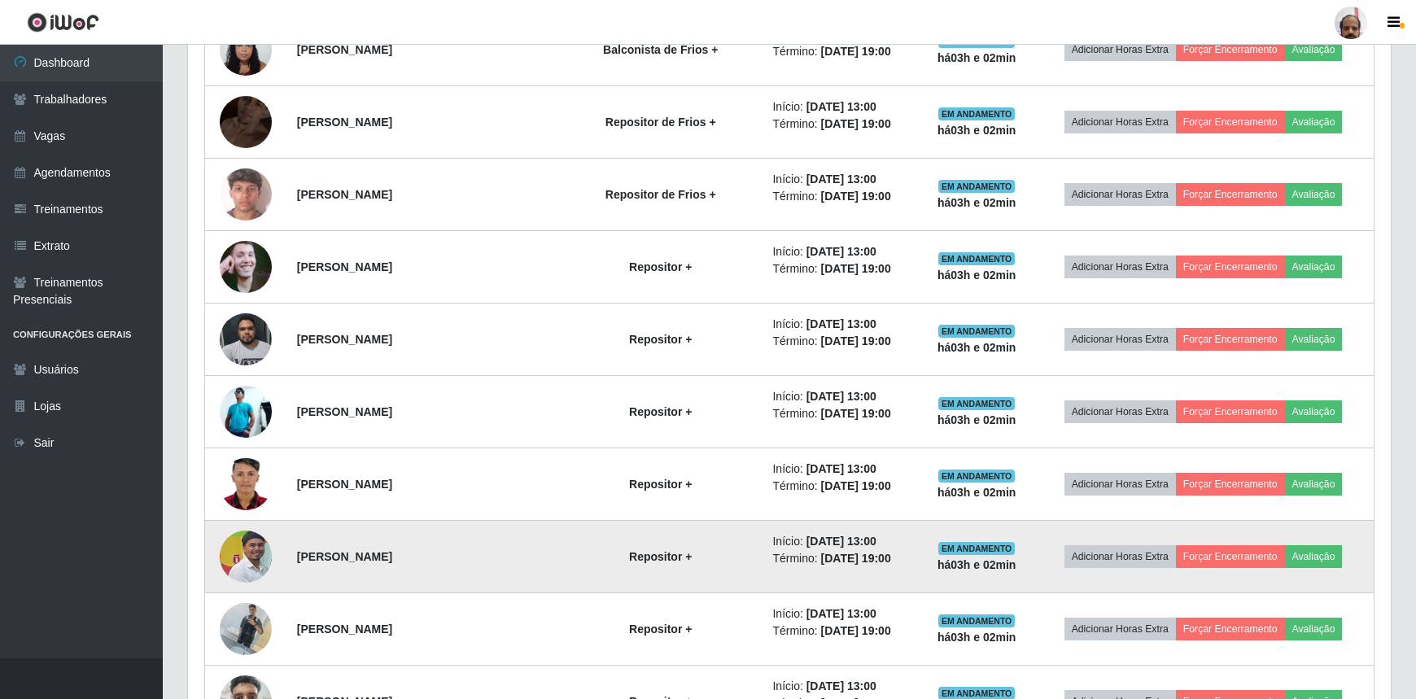
click at [257, 560] on img at bounding box center [246, 556] width 52 height 65
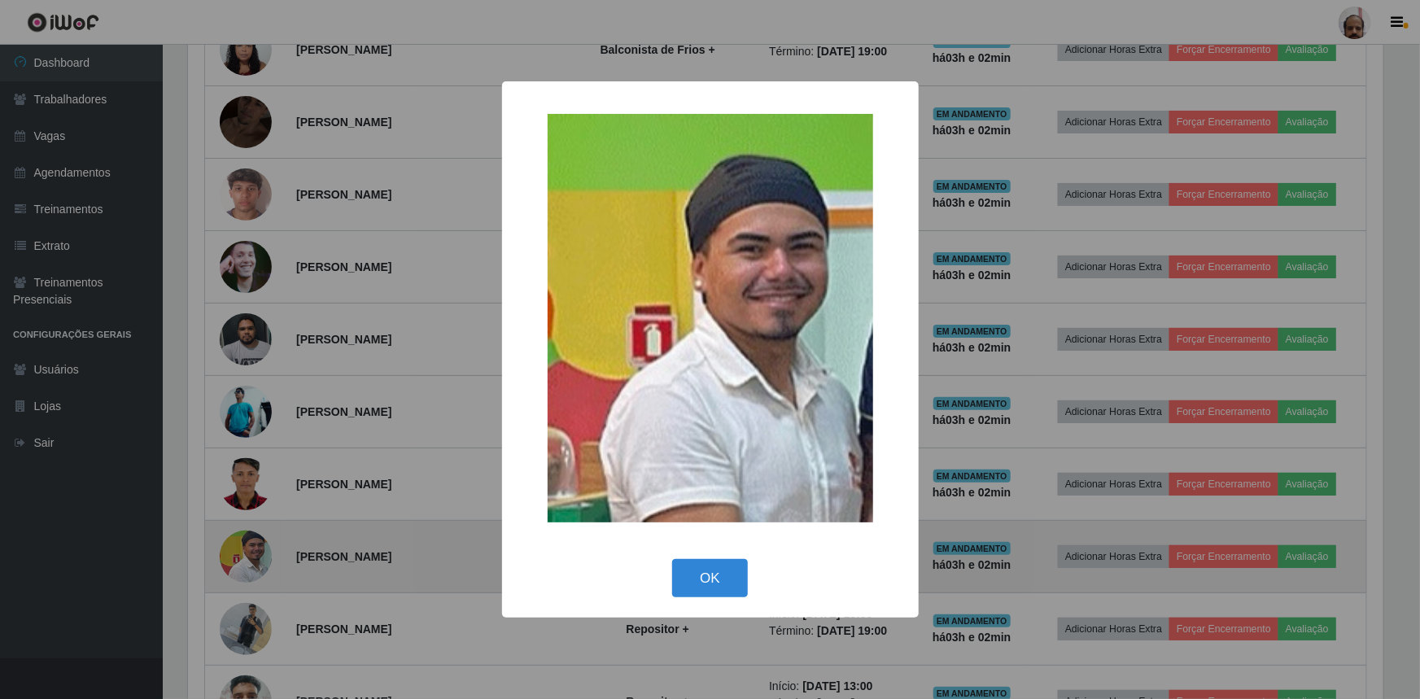
click at [255, 559] on div "× OK Cancel" at bounding box center [710, 349] width 1420 height 699
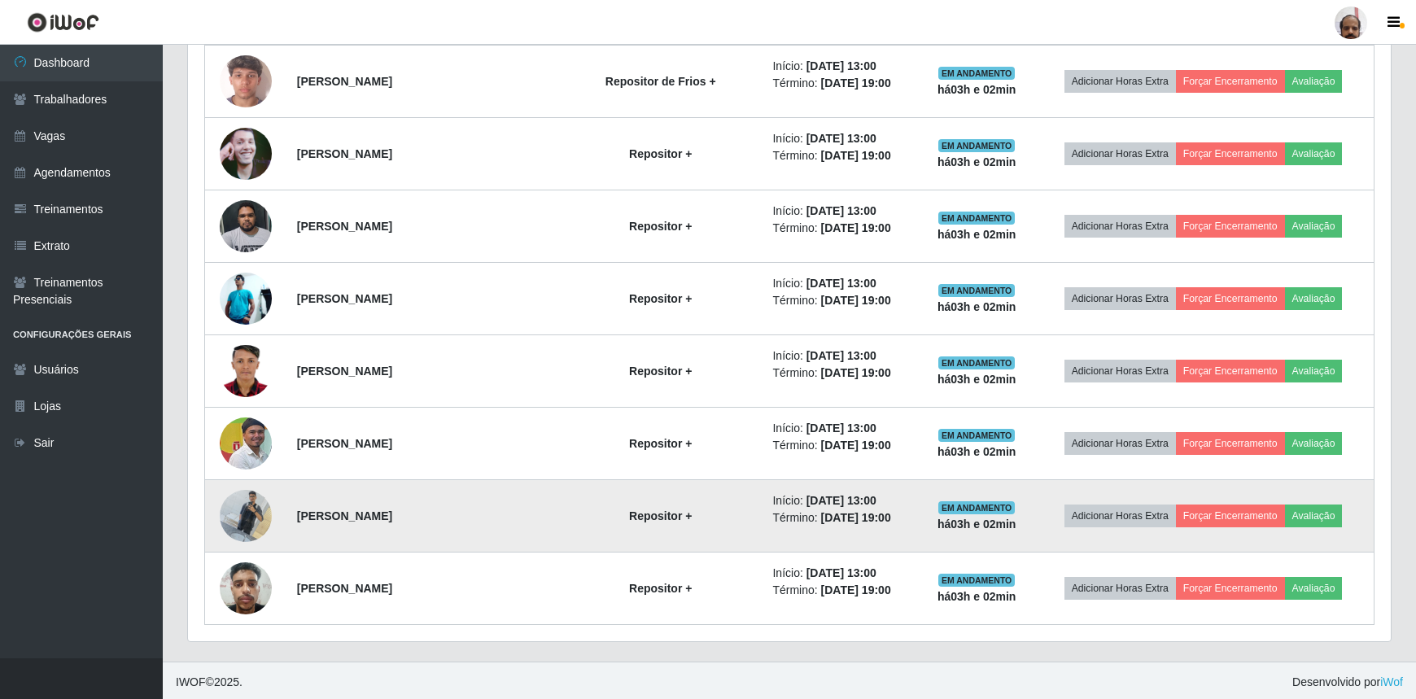
click at [243, 508] on img at bounding box center [246, 515] width 52 height 69
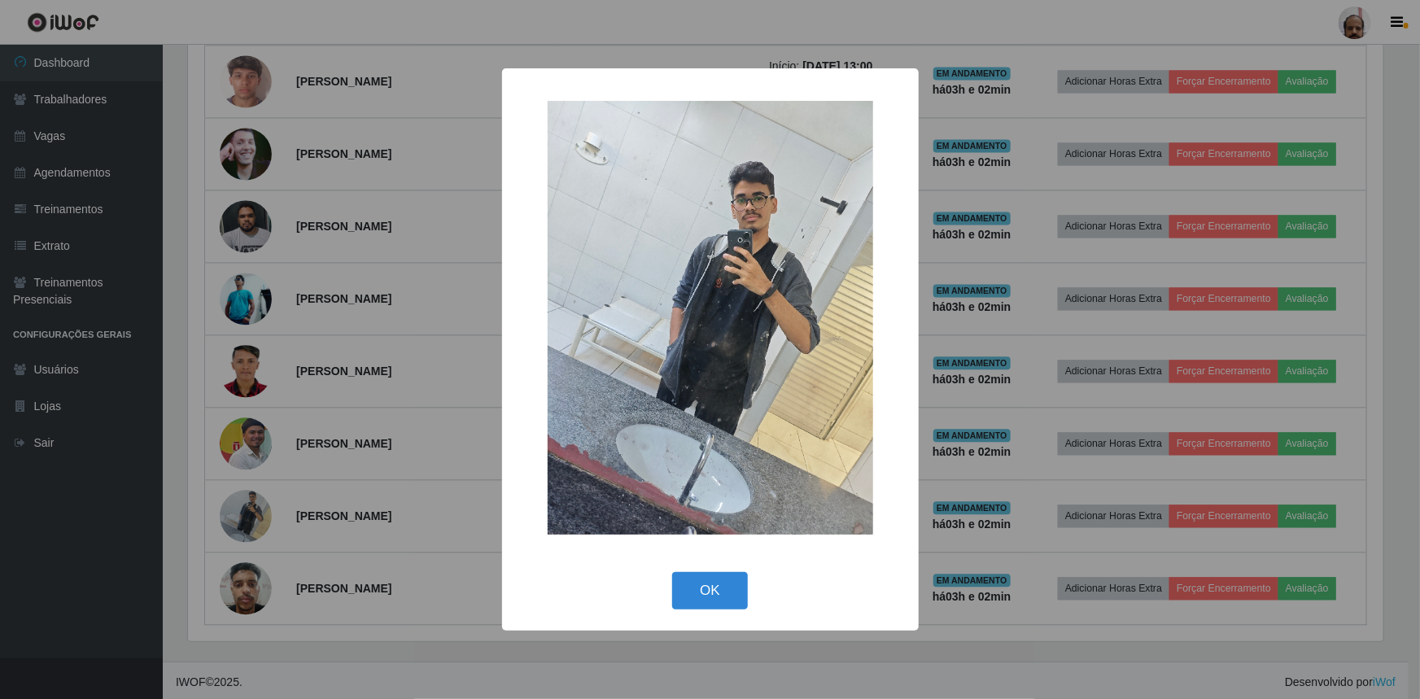
click at [260, 512] on div "× OK Cancel" at bounding box center [710, 349] width 1420 height 699
